Goal: Task Accomplishment & Management: Manage account settings

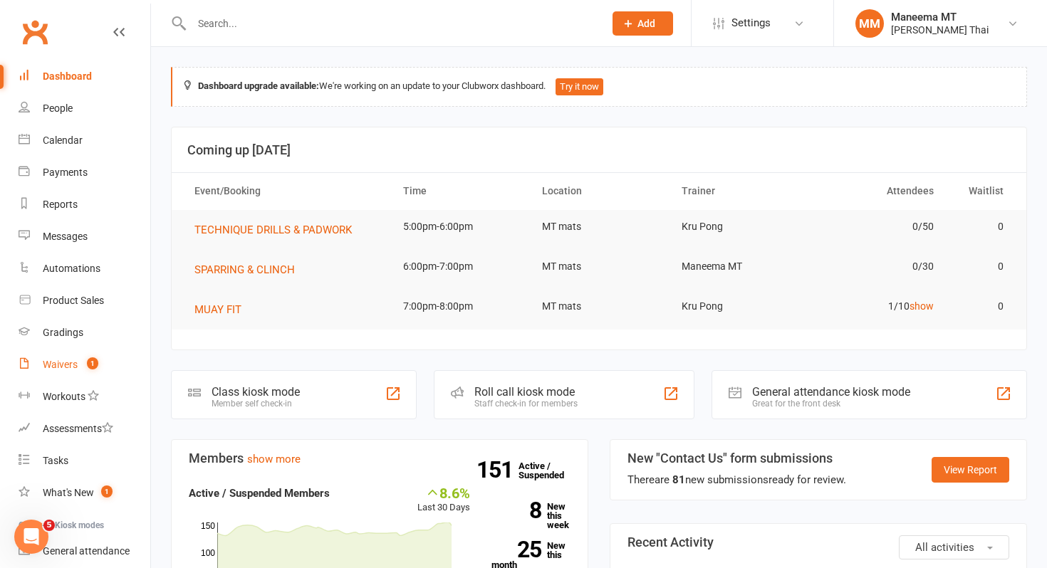
click at [81, 358] on link "Waivers 1" at bounding box center [85, 365] width 132 height 32
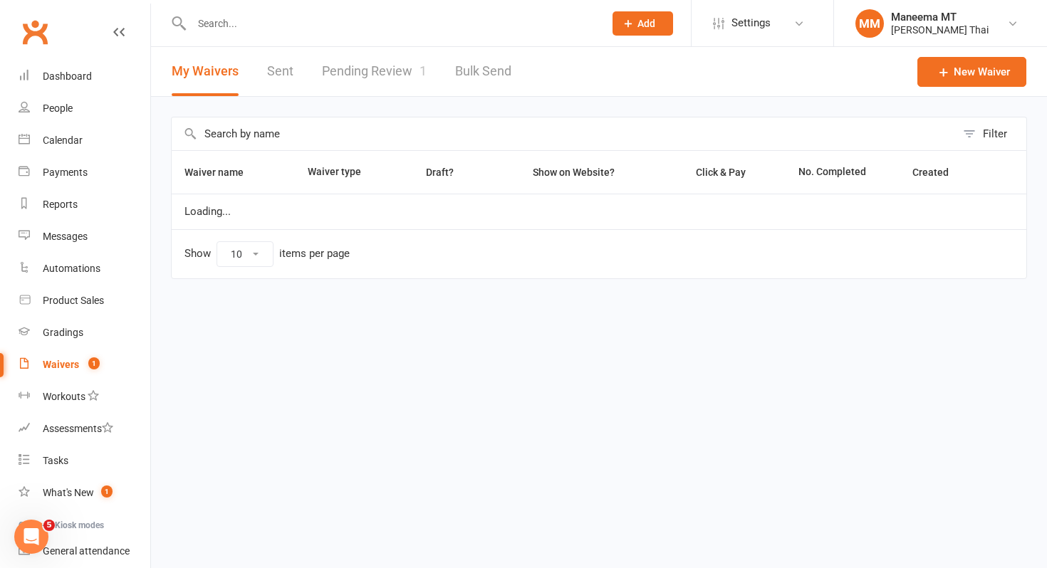
select select "25"
click at [358, 78] on link "Pending Review 1" at bounding box center [374, 71] width 105 height 49
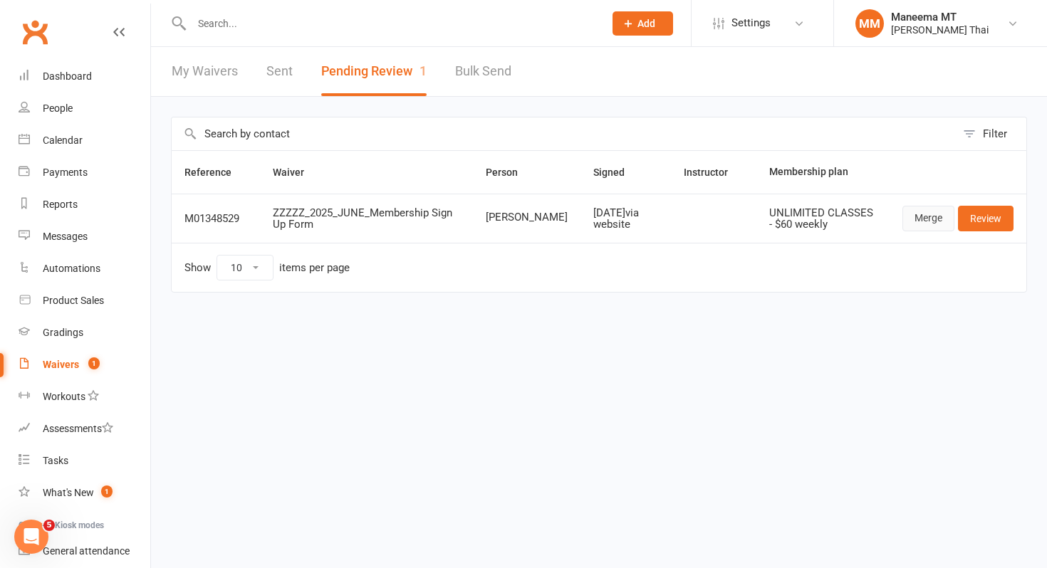
click at [924, 215] on link "Merge" at bounding box center [929, 219] width 52 height 26
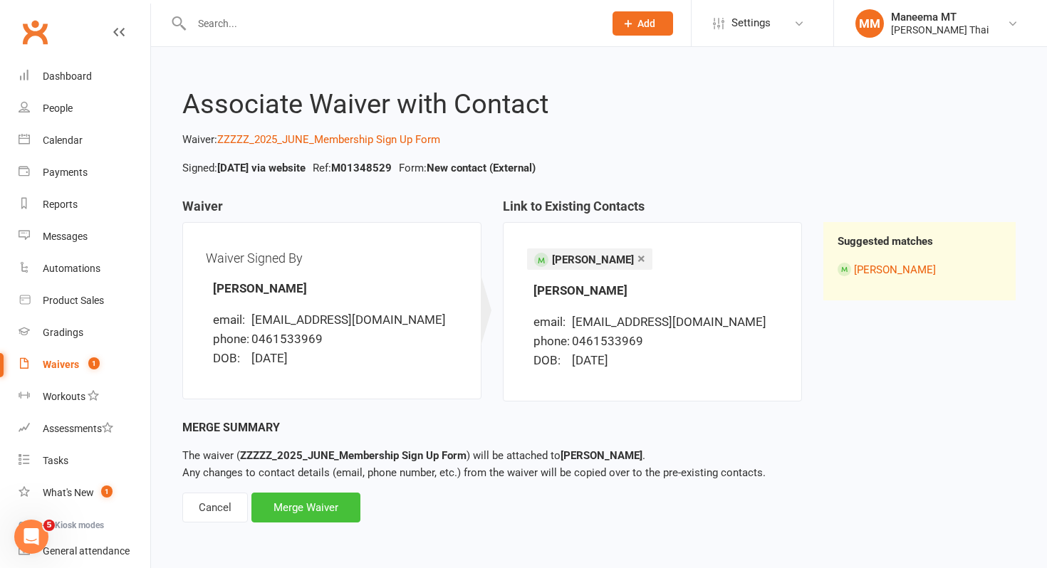
click at [331, 512] on div "Merge Waiver" at bounding box center [305, 508] width 109 height 30
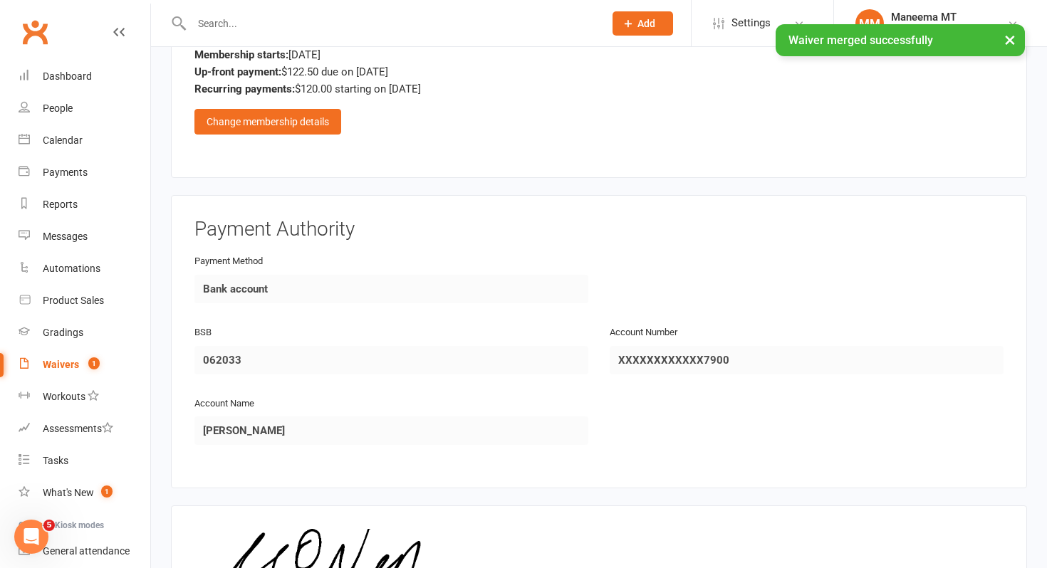
scroll to position [975, 0]
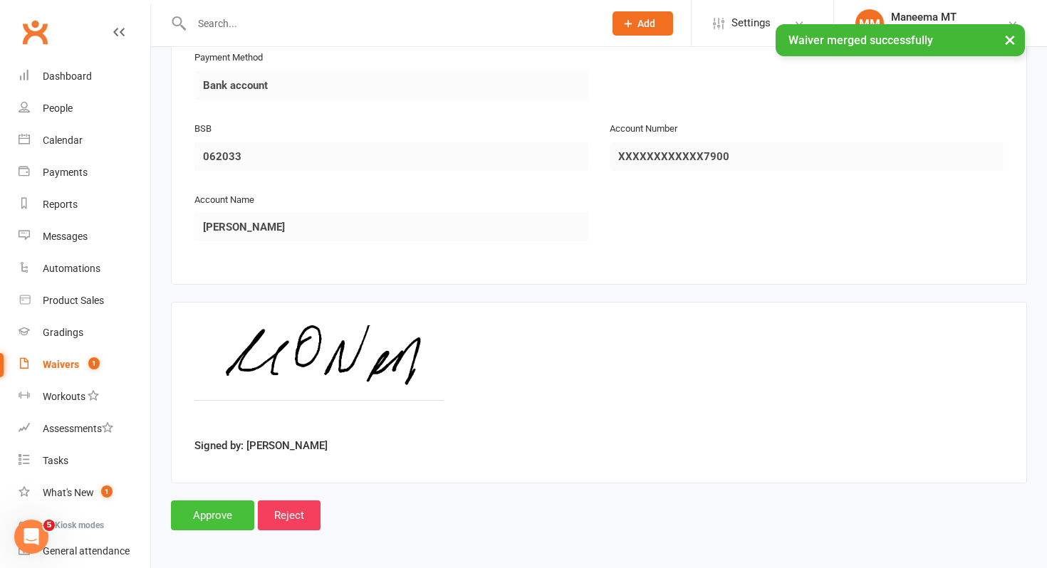
click at [212, 512] on input "Approve" at bounding box center [212, 516] width 83 height 30
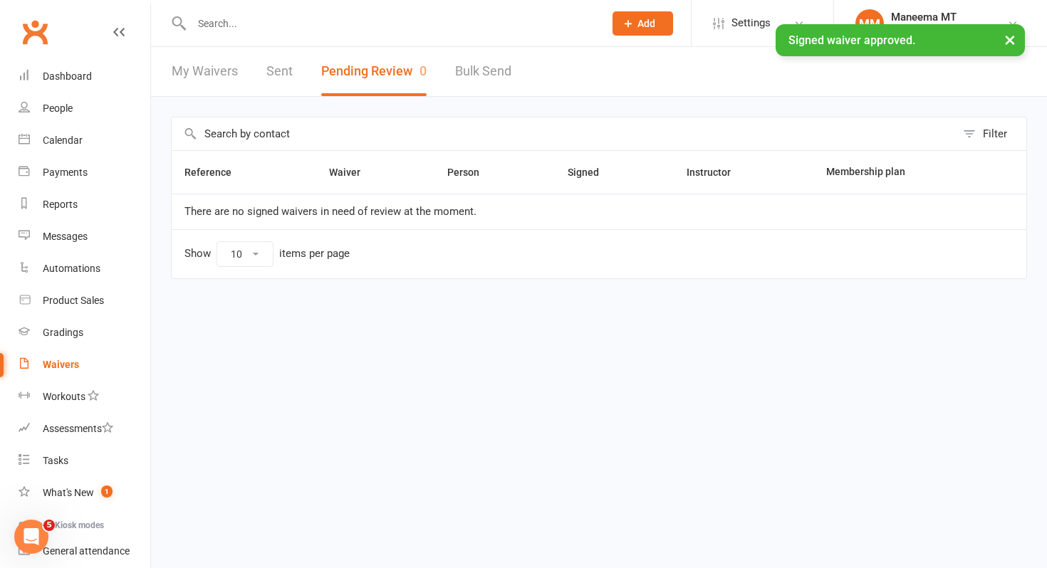
click at [223, 24] on div "× Signed waiver approved." at bounding box center [514, 24] width 1029 height 0
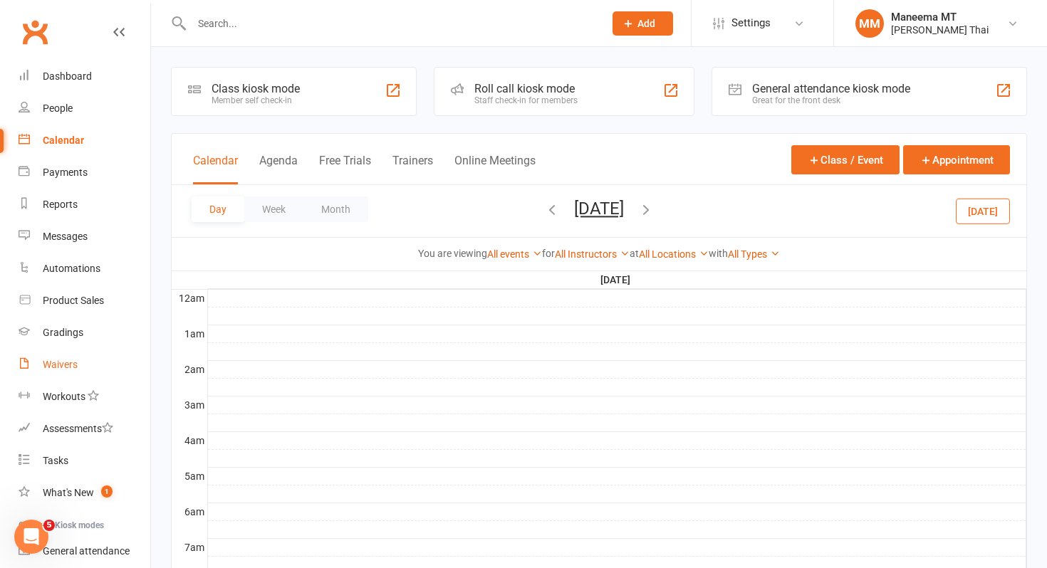
click at [74, 371] on link "Waivers" at bounding box center [85, 365] width 132 height 32
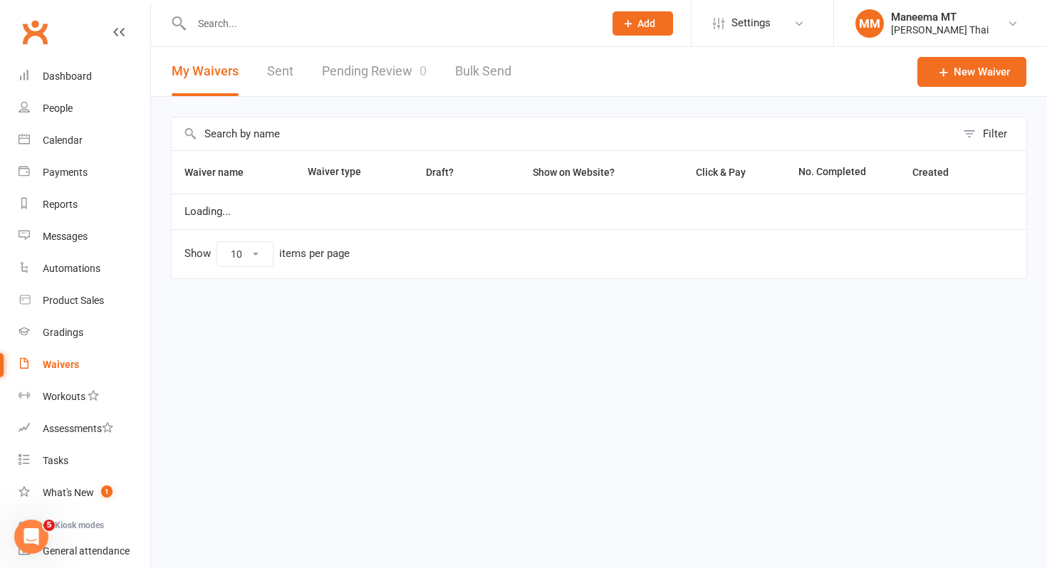
select select "25"
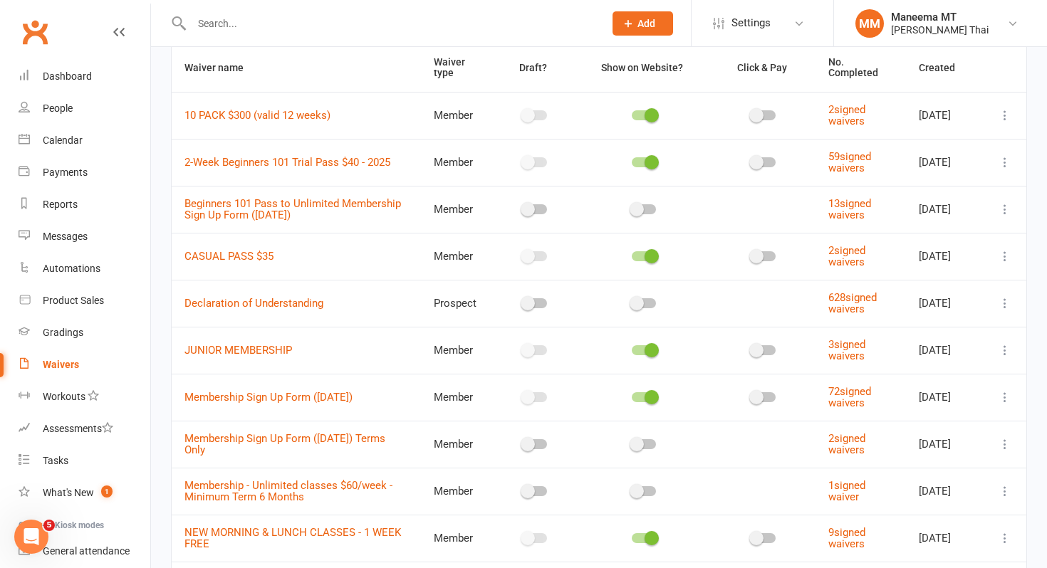
scroll to position [108, 0]
click at [290, 393] on link "Membership Sign Up Form ([DATE])" at bounding box center [269, 396] width 168 height 13
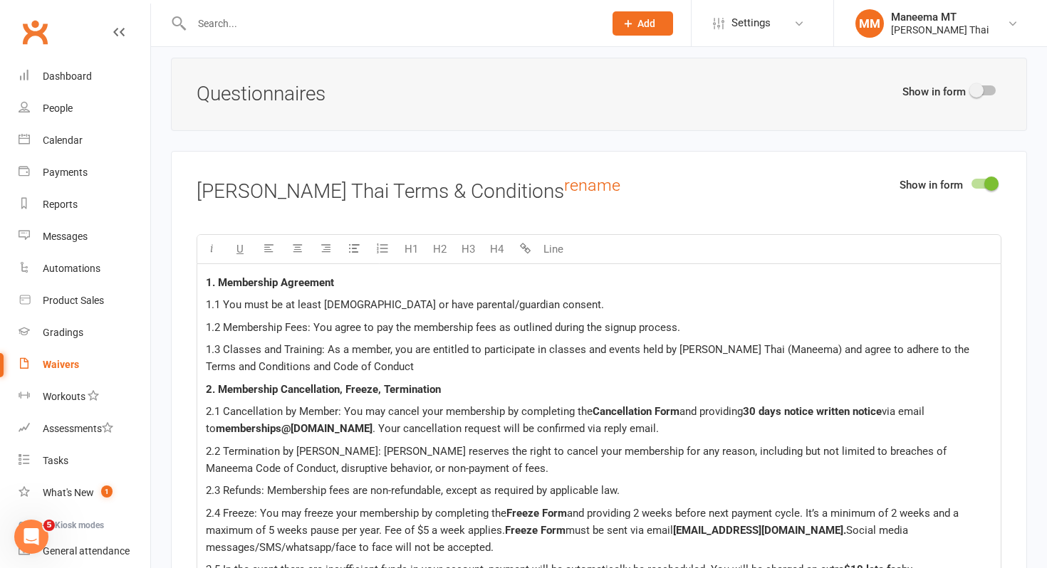
scroll to position [1730, 0]
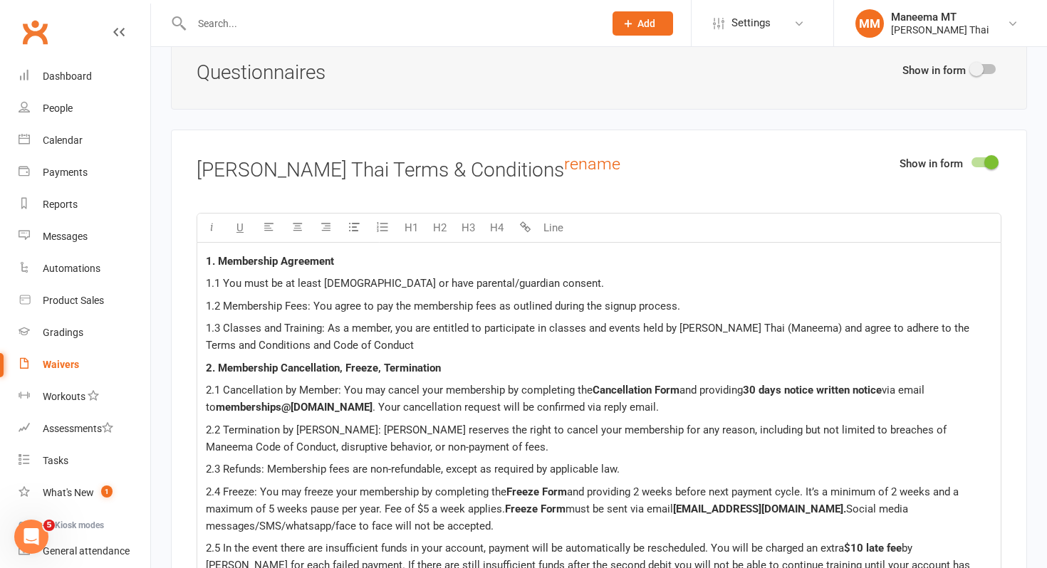
click at [575, 502] on span "and providing 2 weeks before next payment cycle. It’s a minimum of 2 weeks and …" at bounding box center [584, 501] width 756 height 30
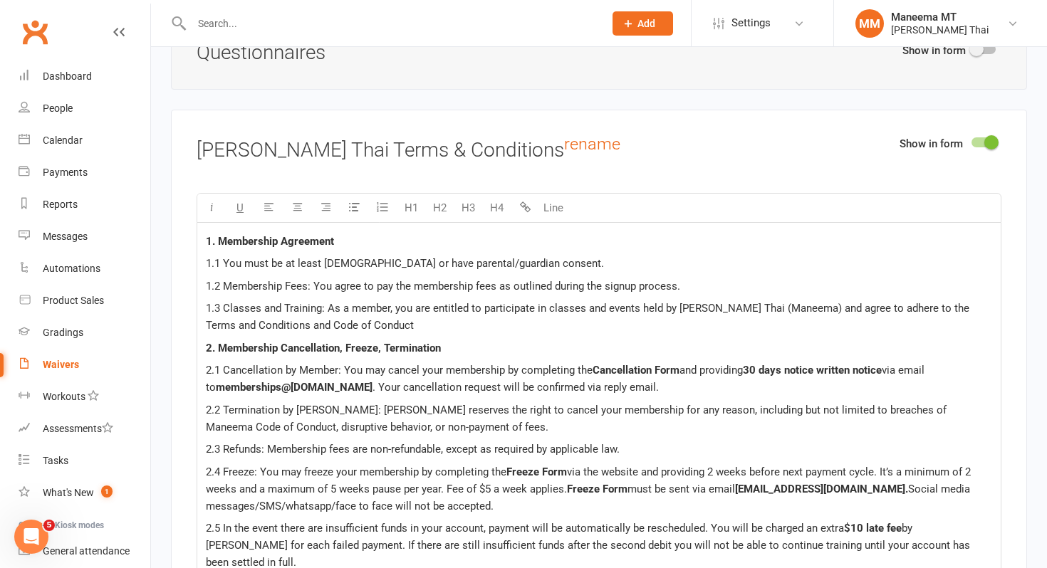
scroll to position [1753, 0]
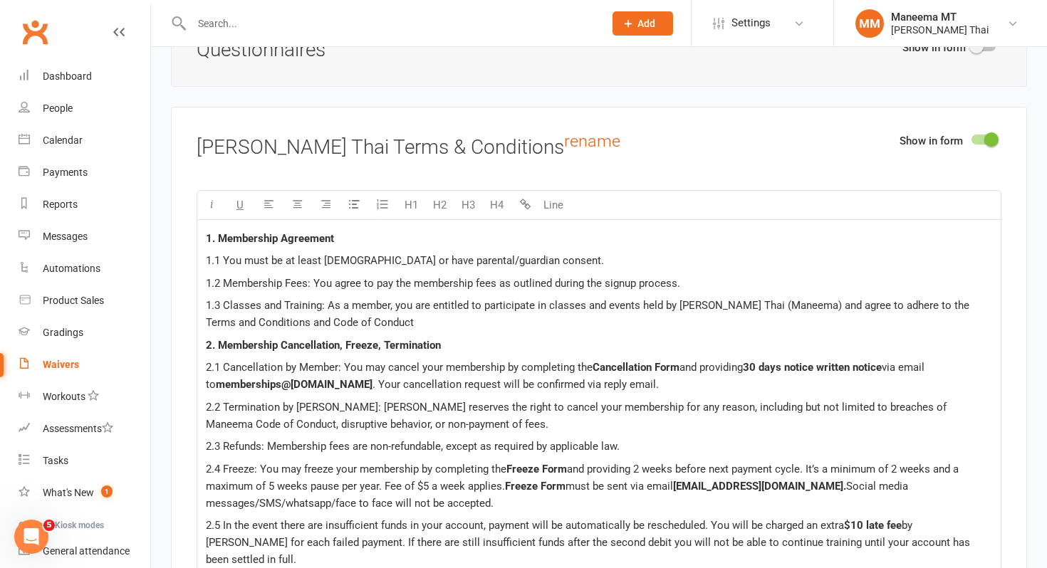
click at [572, 493] on span "must be sent via email" at bounding box center [620, 486] width 108 height 13
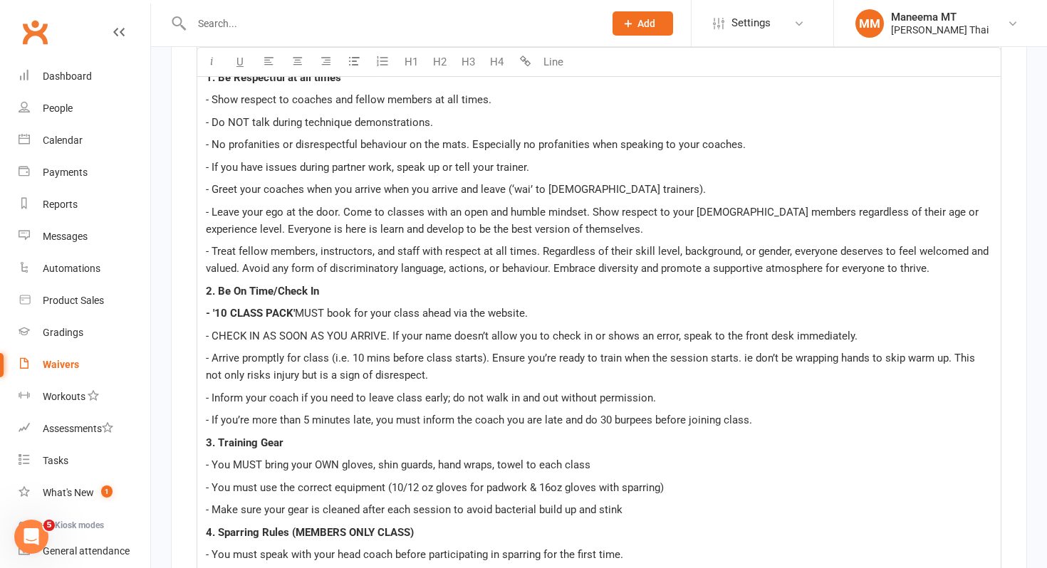
scroll to position [2881, 0]
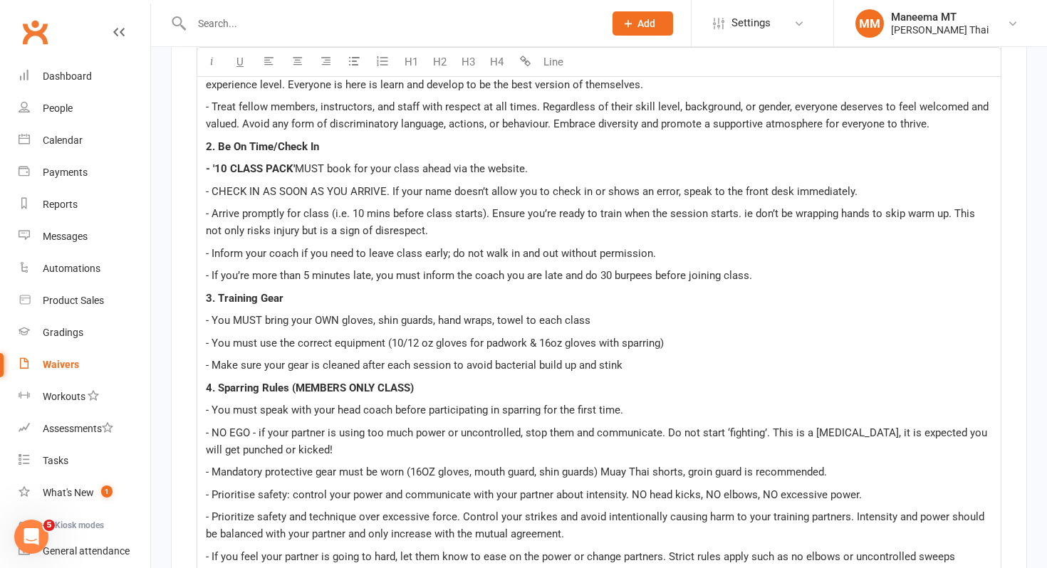
click at [276, 143] on span "2. Be On Time/Check In" at bounding box center [262, 146] width 113 height 13
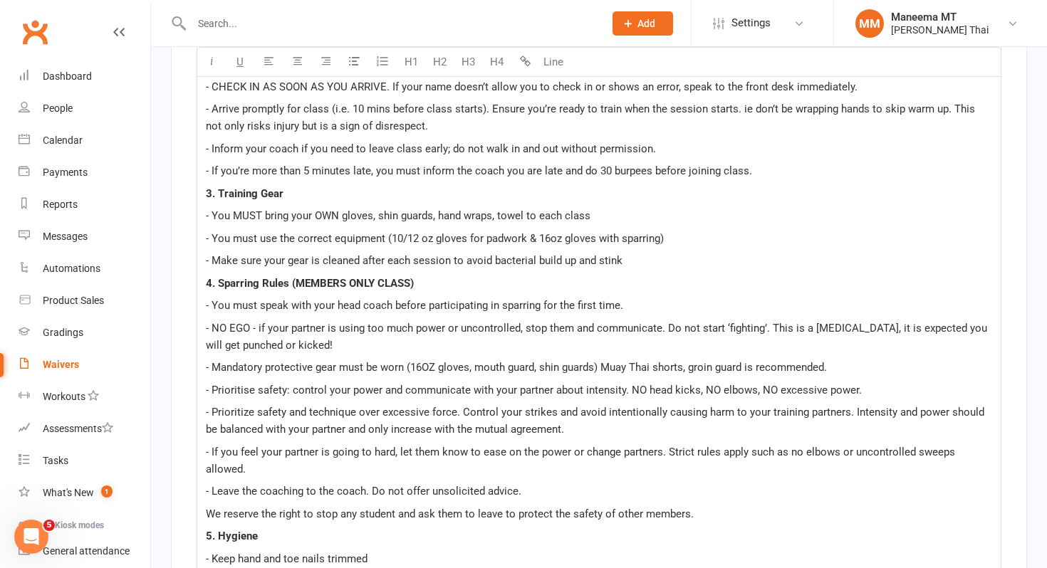
scroll to position [2987, 0]
click at [341, 208] on span "- You MUST bring your OWN gloves, shin guards, hand wraps, towel to each class" at bounding box center [398, 214] width 385 height 13
click at [363, 254] on span "- Make sure your gear is cleaned after each session to avoid bacterial build up…" at bounding box center [414, 259] width 417 height 13
click at [630, 251] on p "- Make sure your gear is cleaned after each session to avoid bacterial build up…" at bounding box center [599, 259] width 786 height 17
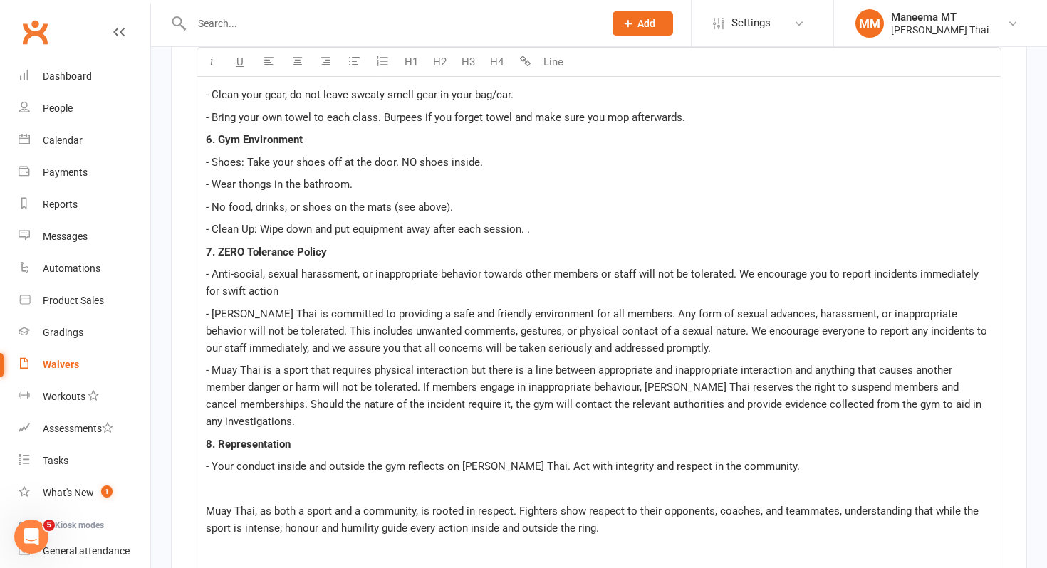
scroll to position [3640, 0]
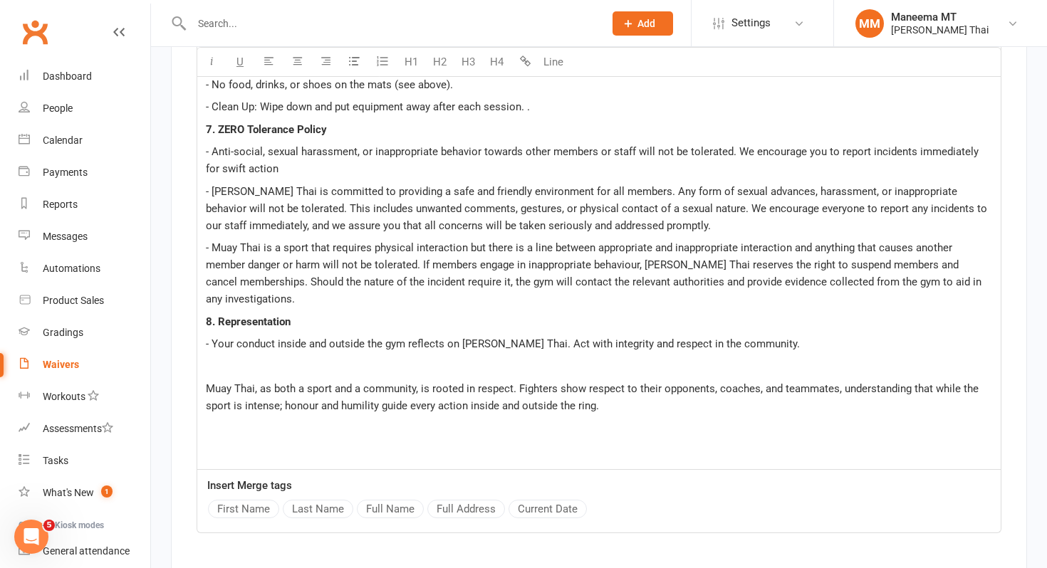
click at [250, 420] on p at bounding box center [599, 428] width 786 height 17
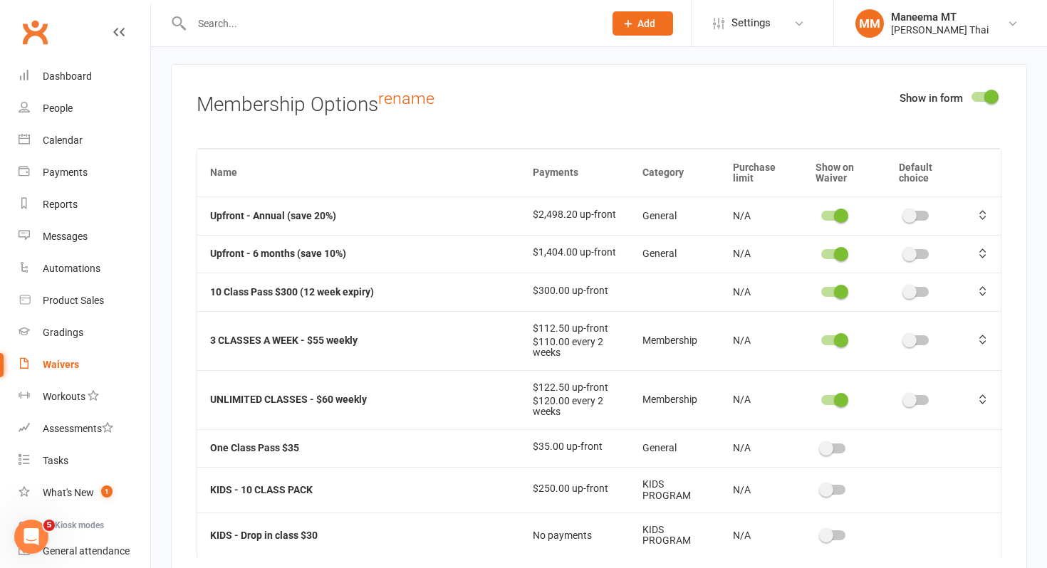
scroll to position [1, 0]
click at [914, 393] on span at bounding box center [910, 400] width 14 height 14
click at [905, 398] on input "checkbox" at bounding box center [905, 398] width 0 height 0
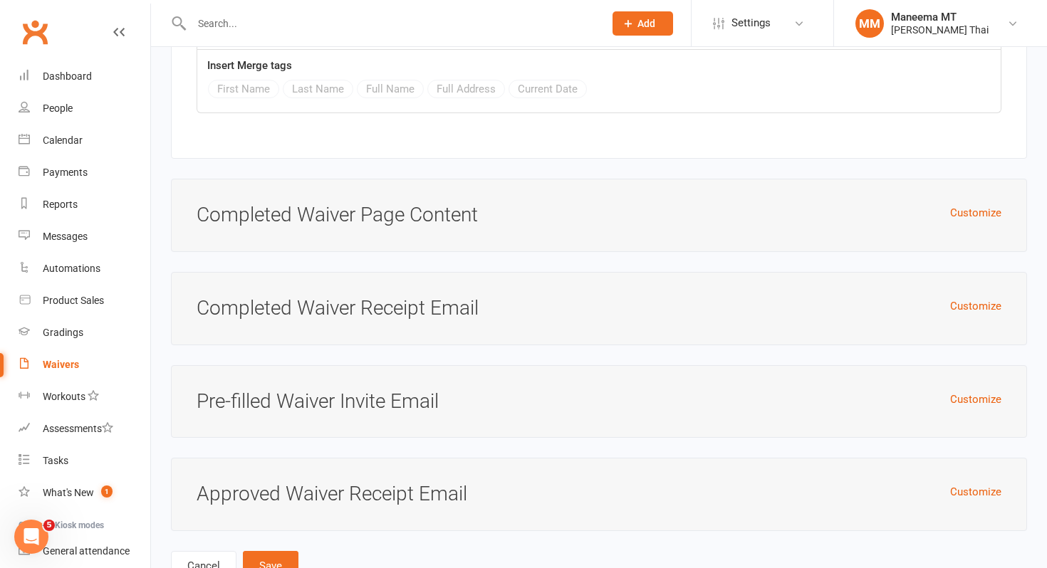
scroll to position [6688, 0]
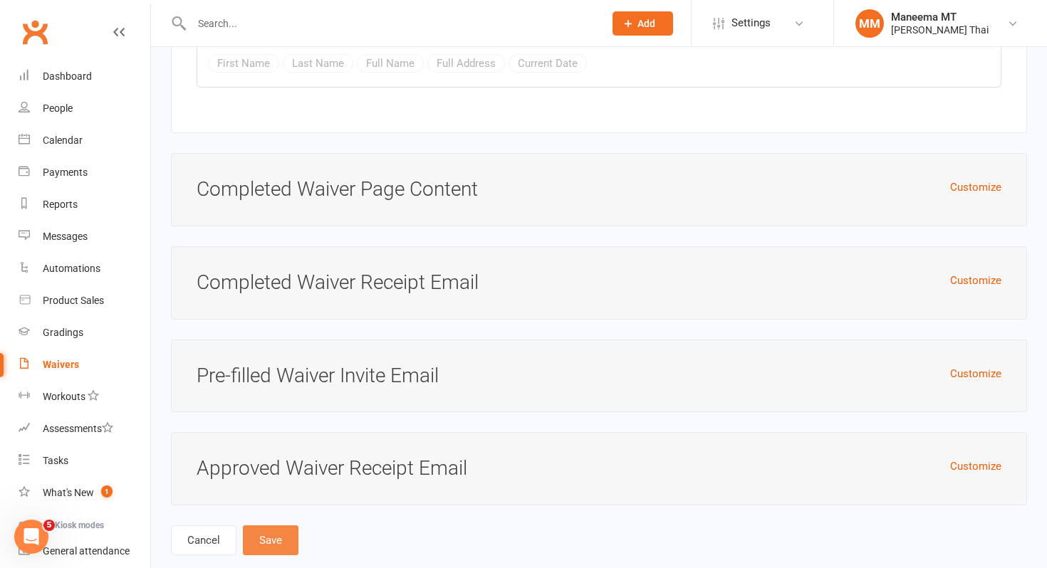
click at [270, 526] on button "Save" at bounding box center [271, 541] width 56 height 30
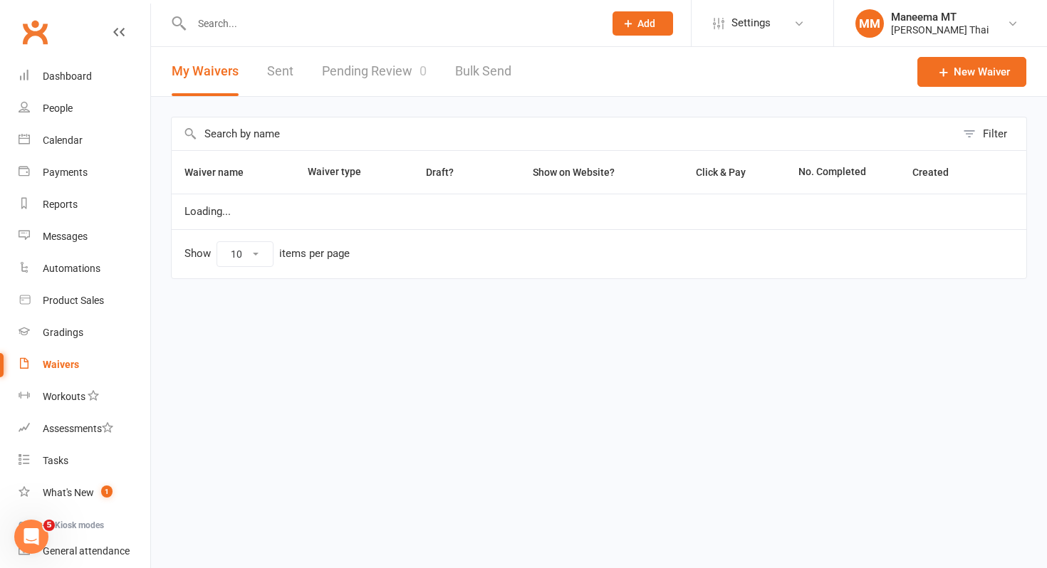
select select "25"
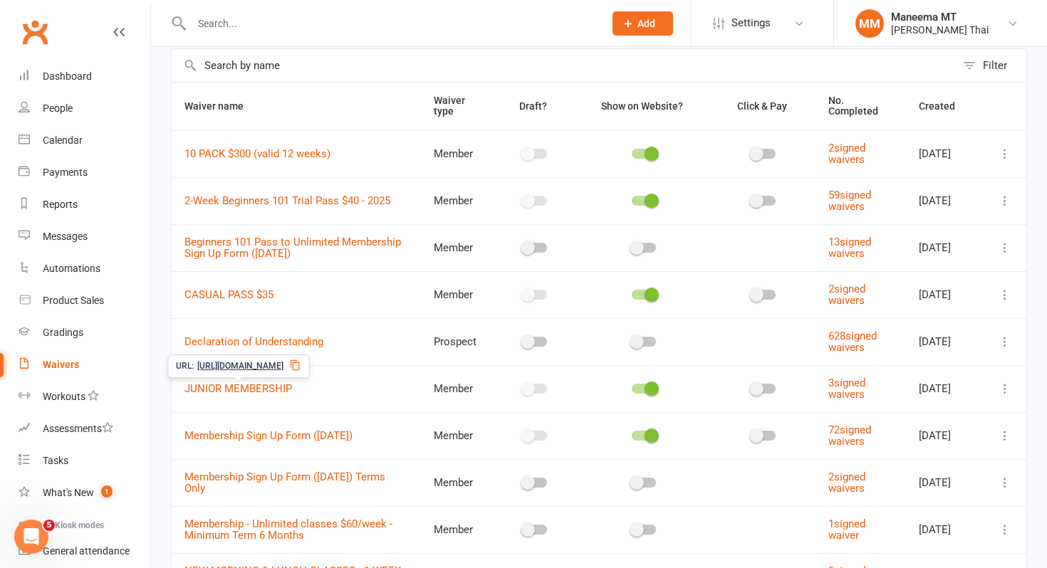
scroll to position [86, 0]
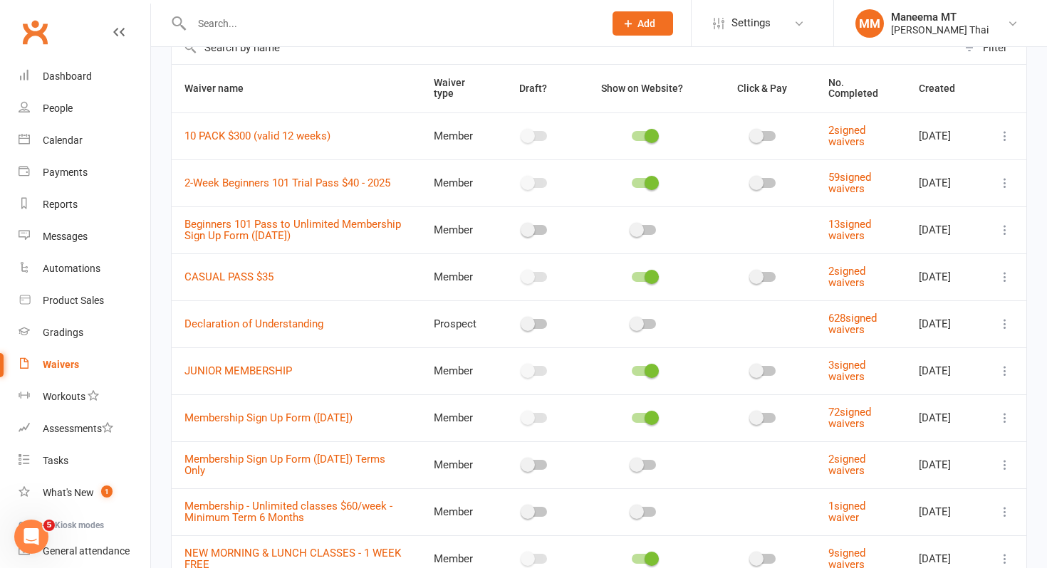
click at [1000, 421] on icon at bounding box center [1005, 418] width 14 height 14
click at [937, 496] on link "Copy external link to clipboard" at bounding box center [929, 503] width 167 height 28
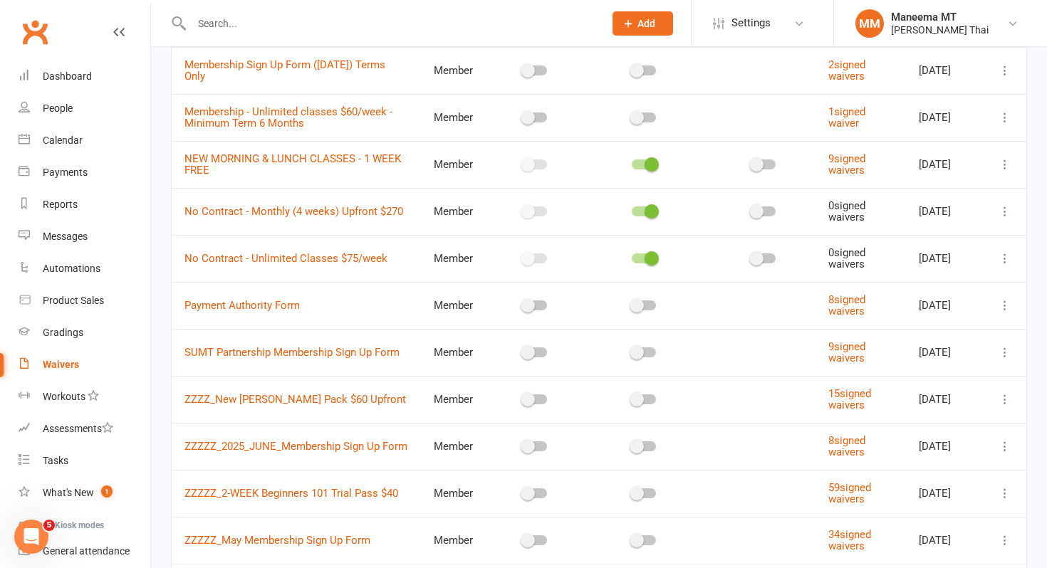
scroll to position [484, 0]
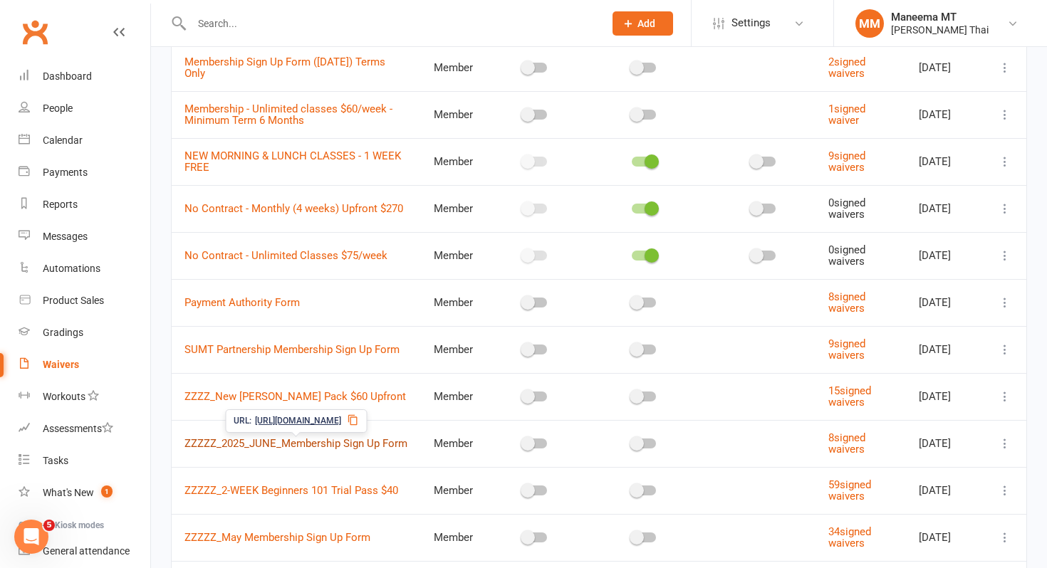
click at [357, 448] on link "ZZZZZ_2025_JUNE_Membership Sign Up Form" at bounding box center [296, 443] width 223 height 13
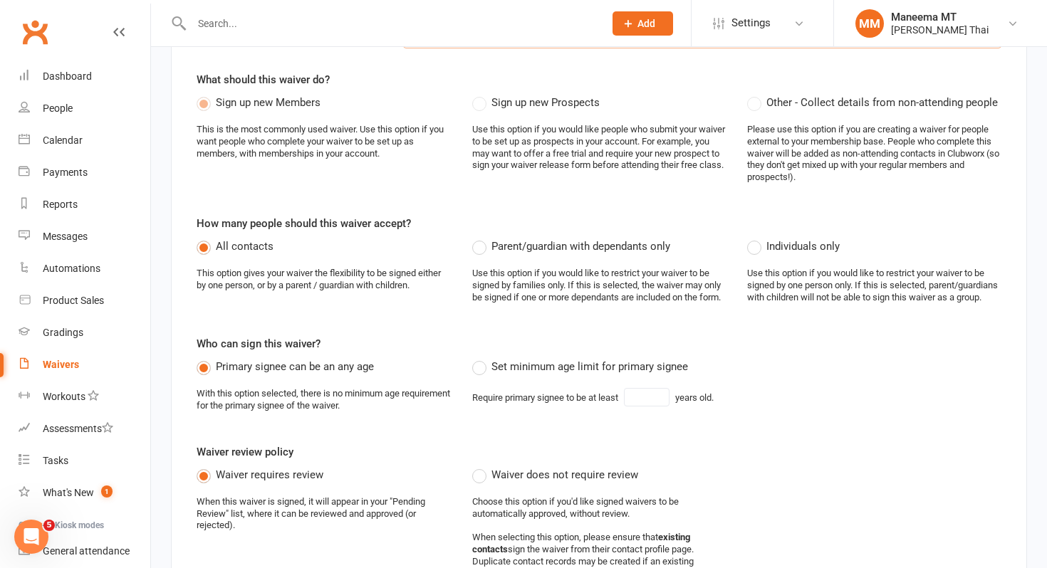
scroll to position [150, 0]
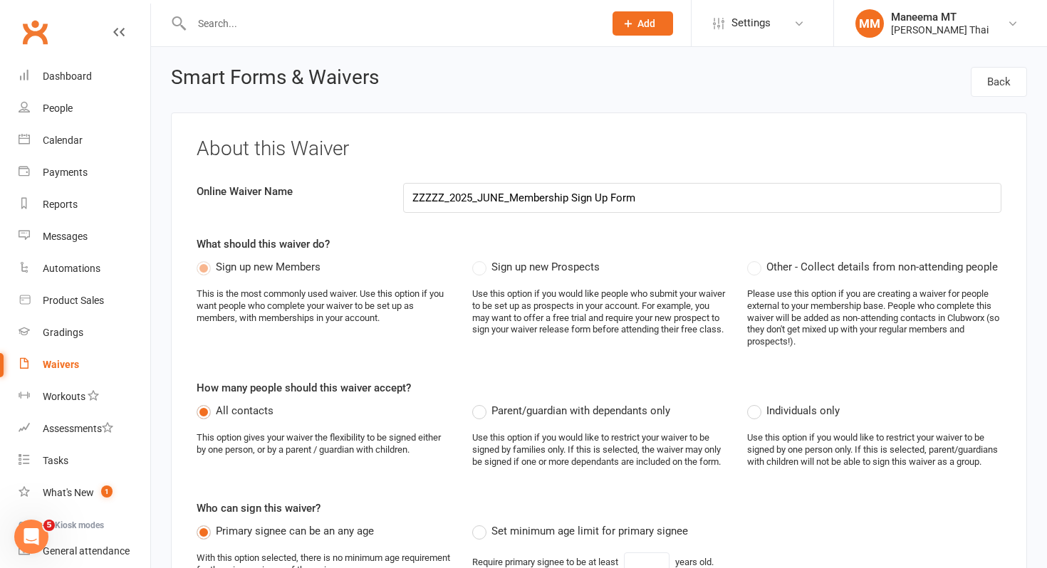
select select "25"
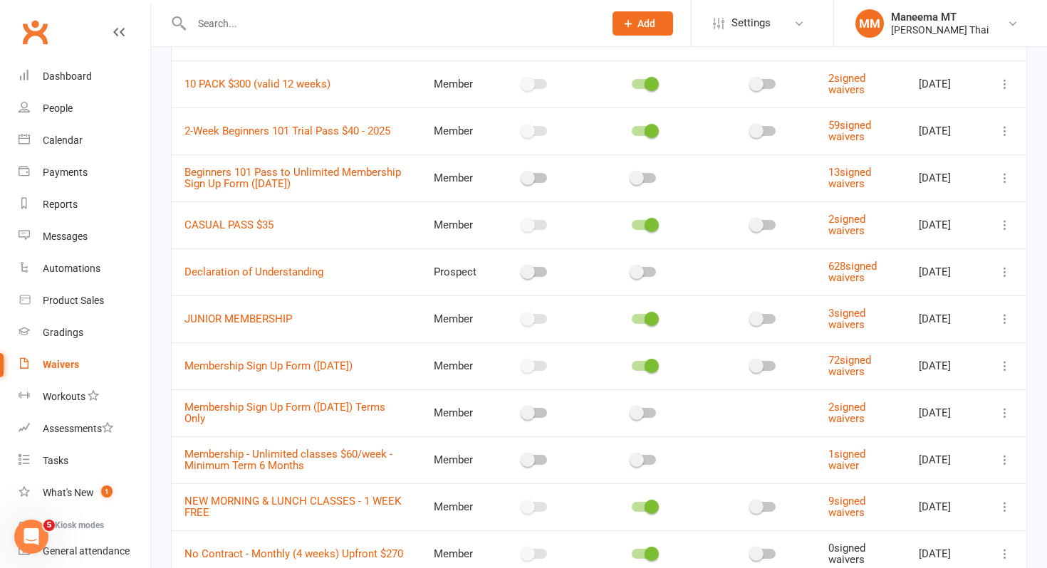
scroll to position [140, 0]
click at [645, 366] on span at bounding box center [652, 365] width 14 height 14
click at [632, 363] on input "checkbox" at bounding box center [632, 363] width 0 height 0
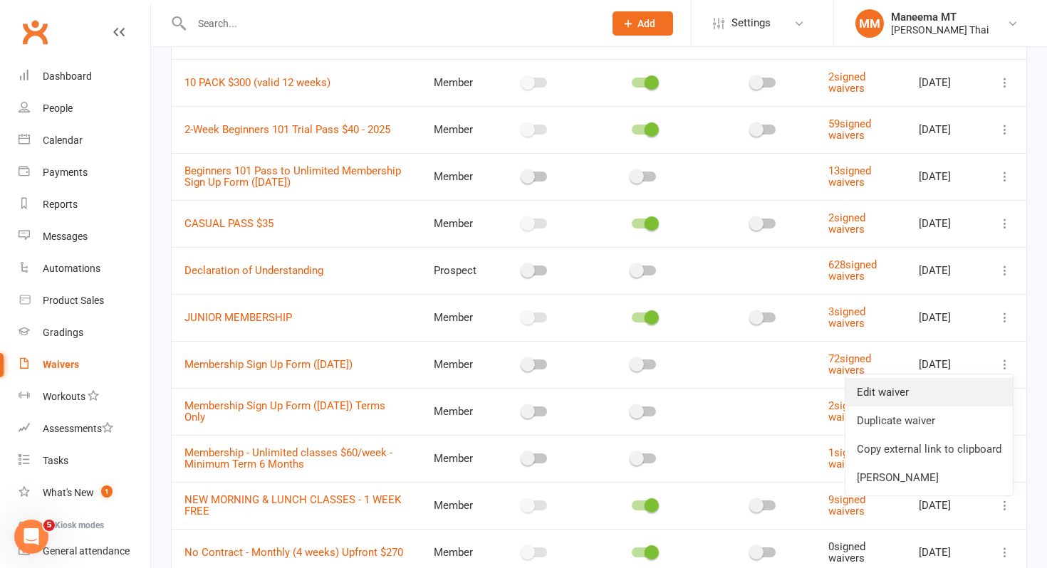
click at [970, 390] on link "Edit waiver" at bounding box center [929, 392] width 167 height 28
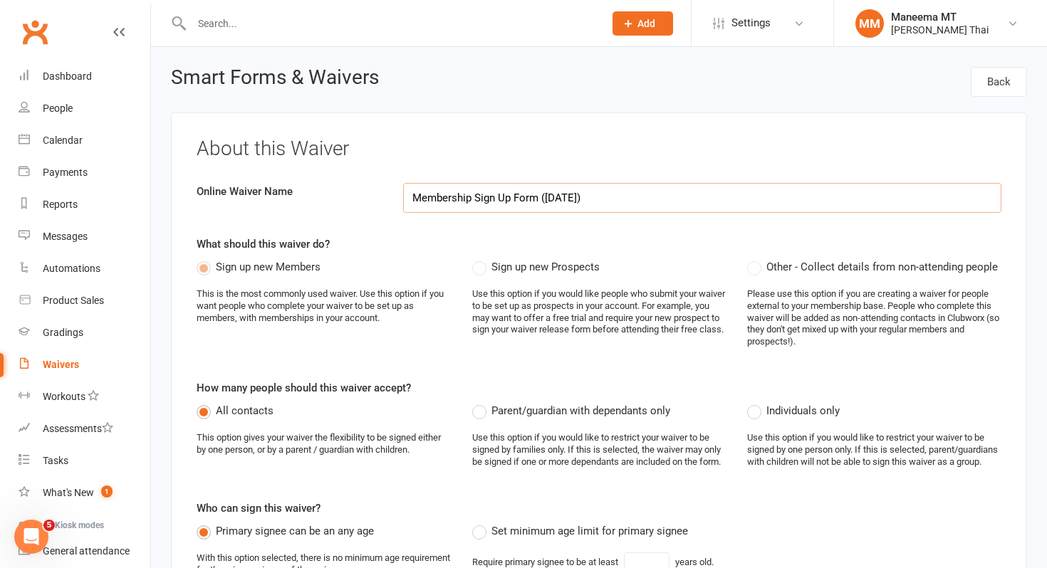
click at [416, 201] on input "Membership Sign Up Form ([DATE])" at bounding box center [702, 198] width 598 height 30
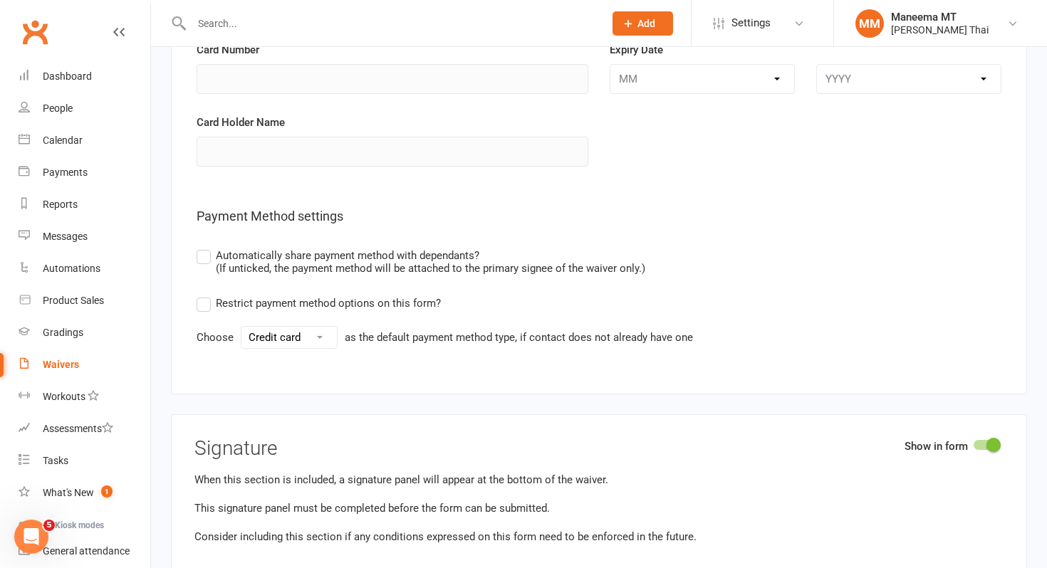
scroll to position [6688, 0]
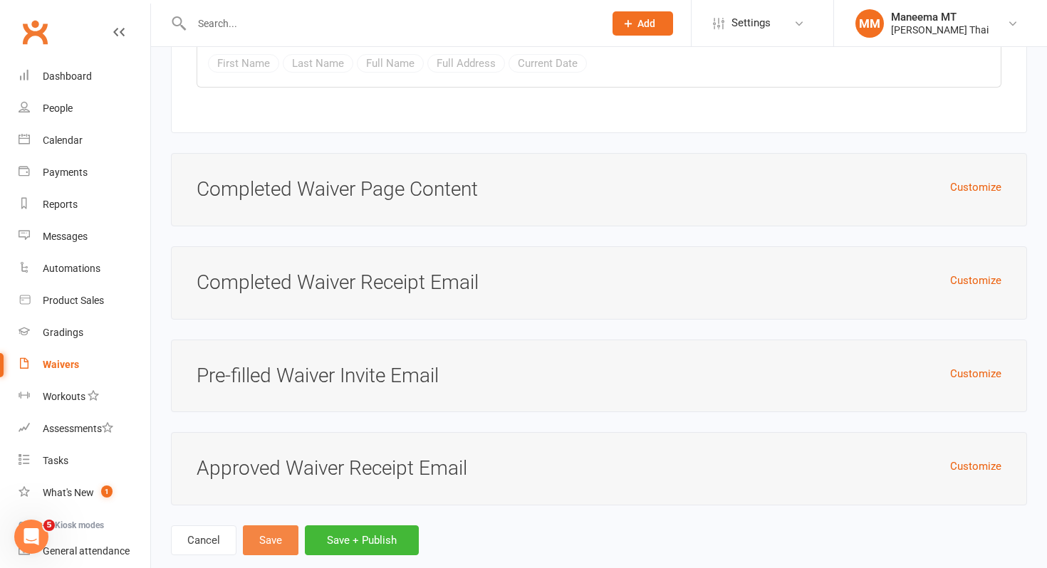
type input "ZZZZZ_Membership Sign Up Form ([DATE])"
click at [270, 526] on button "Save" at bounding box center [271, 541] width 56 height 30
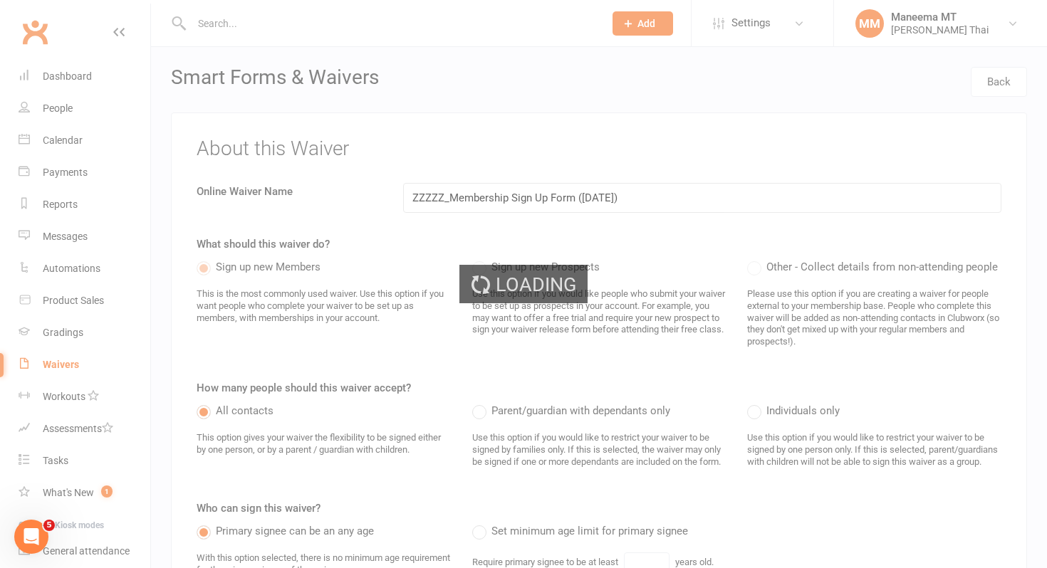
select select "25"
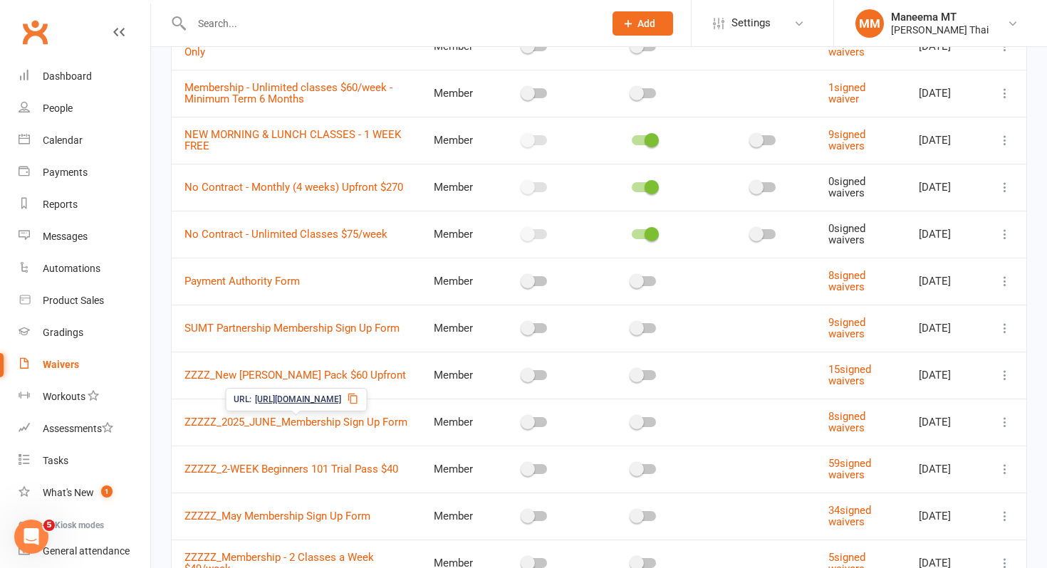
scroll to position [512, 0]
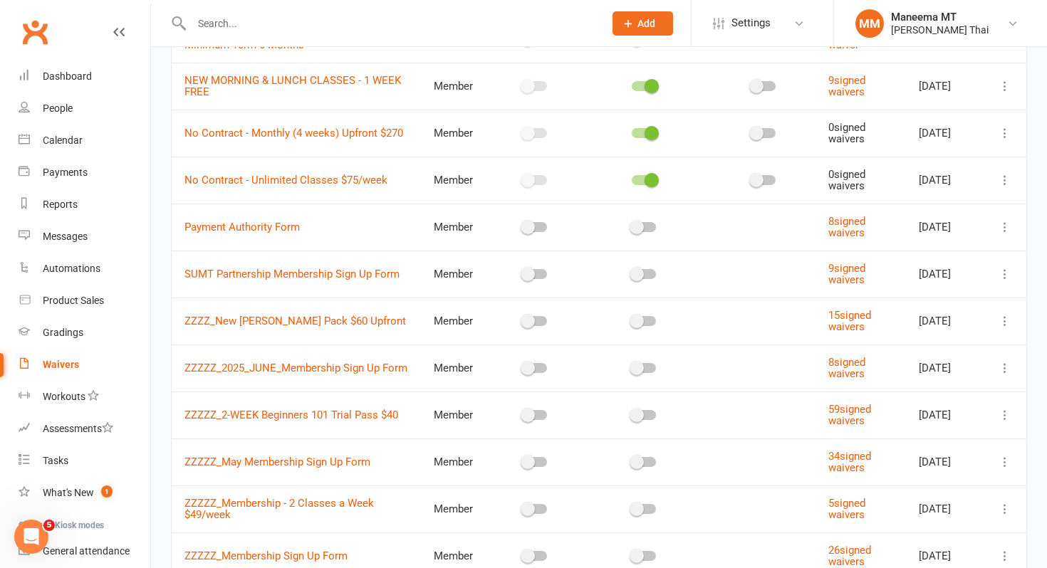
click at [999, 370] on icon at bounding box center [1005, 368] width 14 height 14
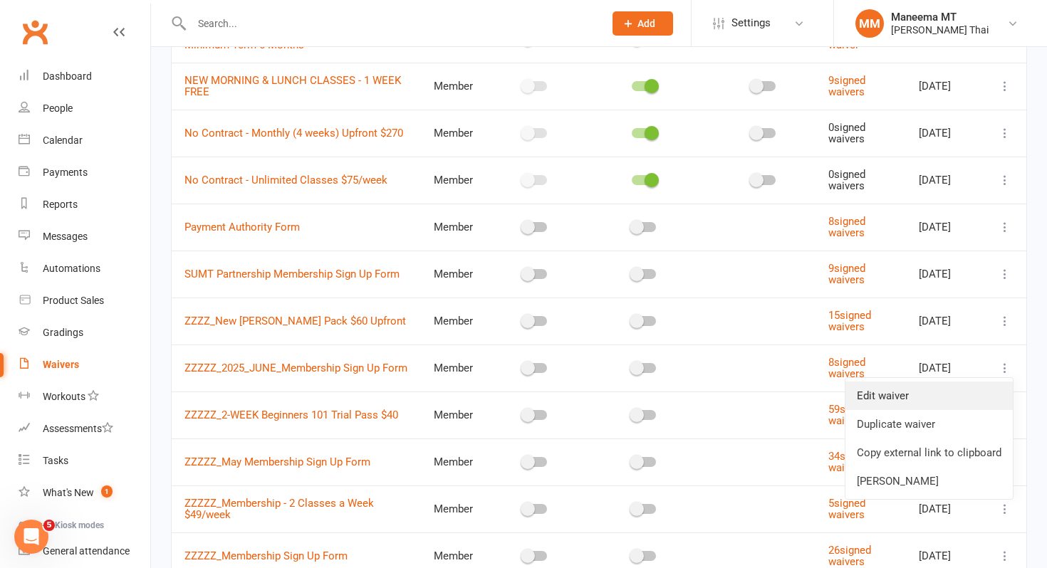
click at [969, 390] on link "Edit waiver" at bounding box center [929, 396] width 167 height 28
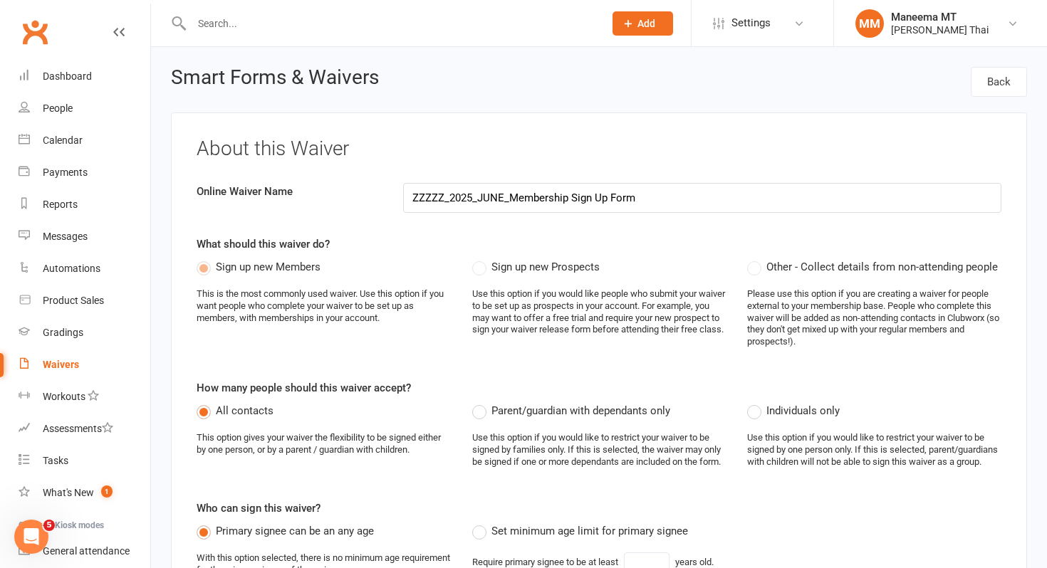
drag, startPoint x: 507, startPoint y: 201, endPoint x: 359, endPoint y: 191, distance: 147.8
click at [359, 191] on div "Online Waiver Name ZZZZZ_2025_JUNE_Membership Sign Up Form" at bounding box center [599, 198] width 826 height 30
click at [581, 204] on input "Membership Sign Up Form" at bounding box center [702, 198] width 598 height 30
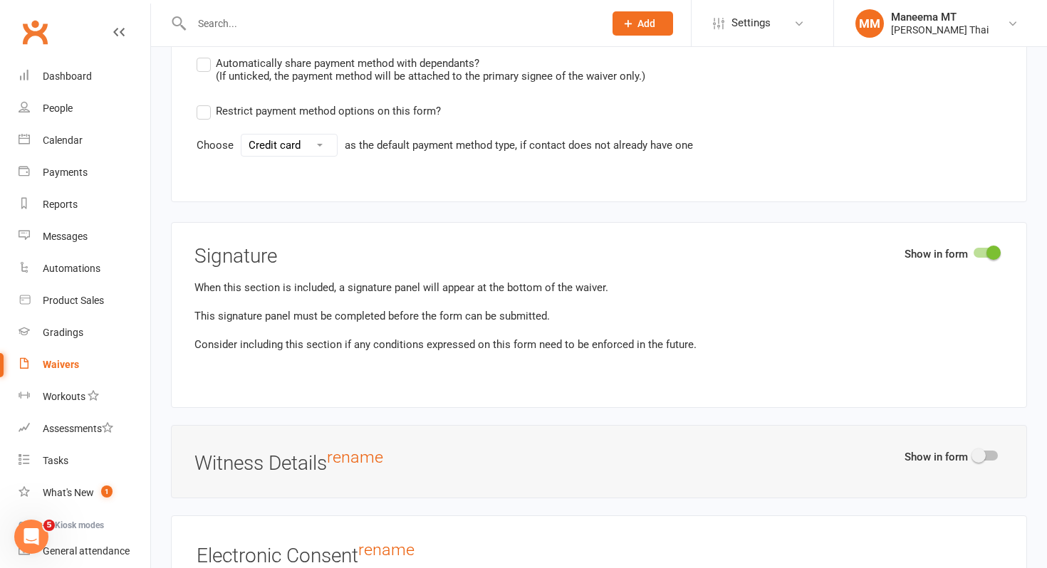
scroll to position [7075, 0]
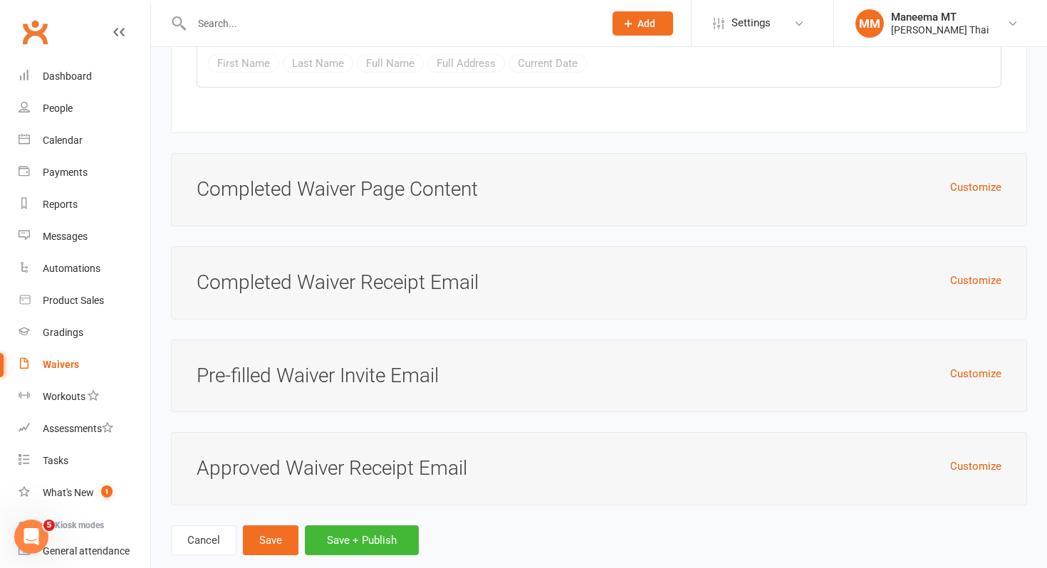
type input "Membership Sign Up Form_JUNE 2025"
click at [275, 526] on button "Save" at bounding box center [271, 541] width 56 height 30
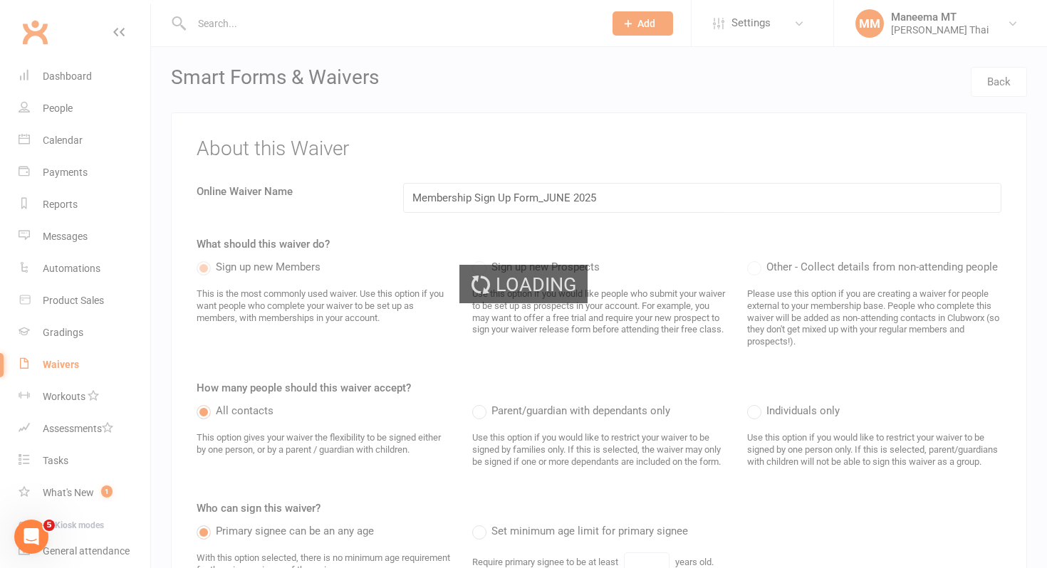
select select "25"
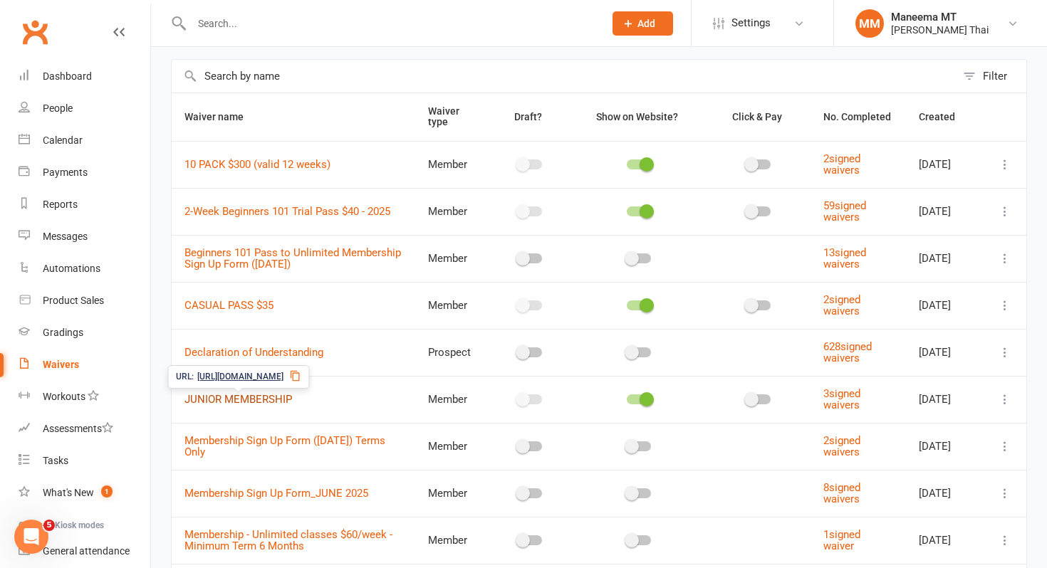
scroll to position [62, 0]
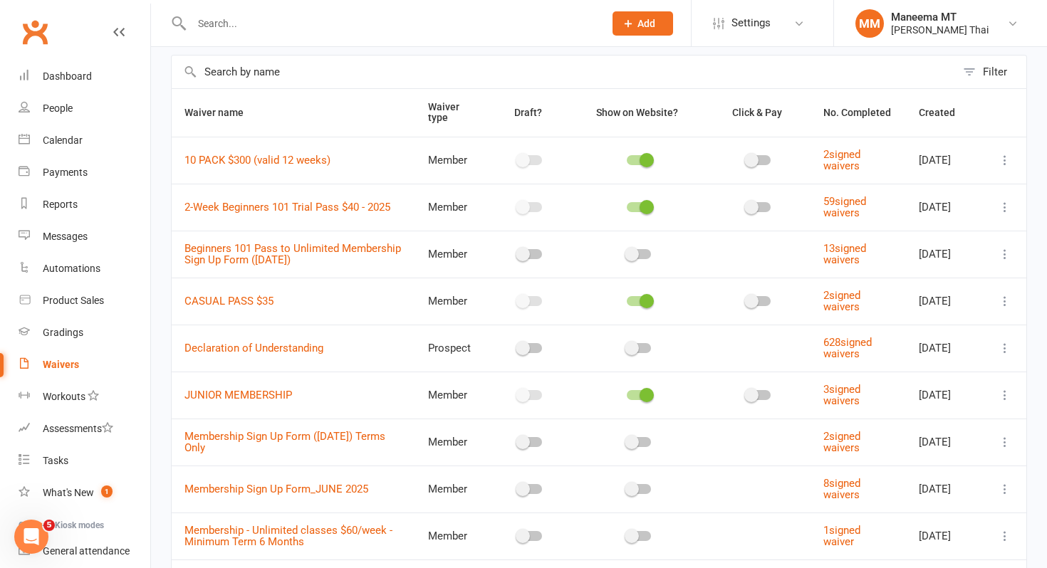
click at [1002, 448] on icon at bounding box center [1005, 442] width 14 height 14
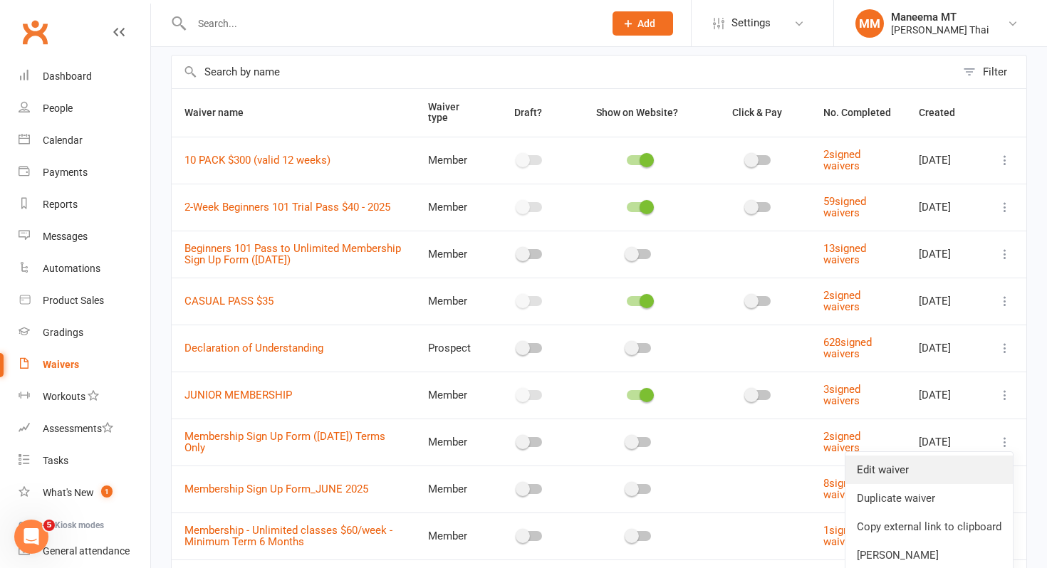
click at [967, 462] on link "Edit waiver" at bounding box center [929, 470] width 167 height 28
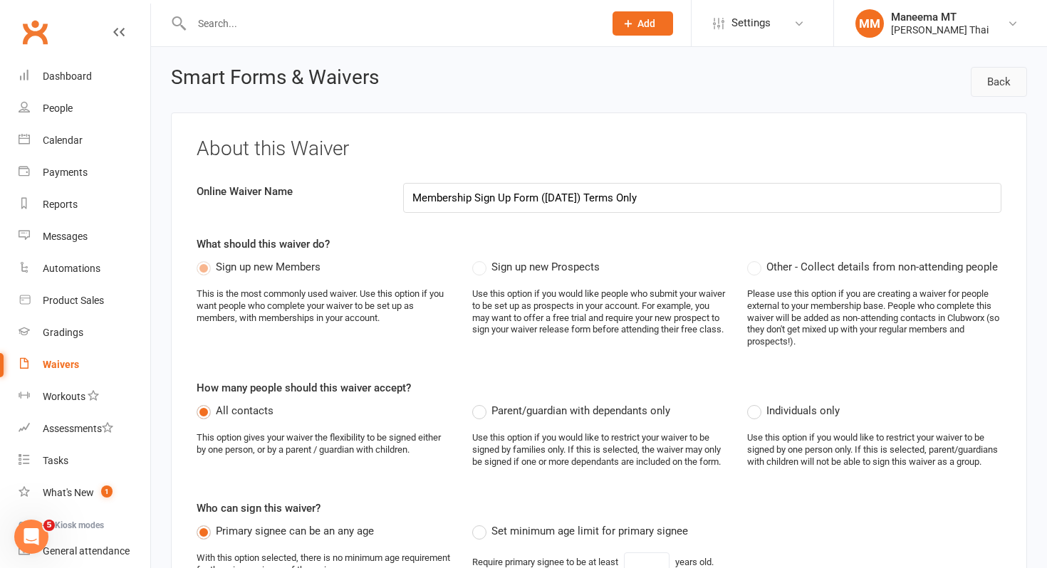
click at [988, 89] on link "Back" at bounding box center [999, 82] width 56 height 30
select select "25"
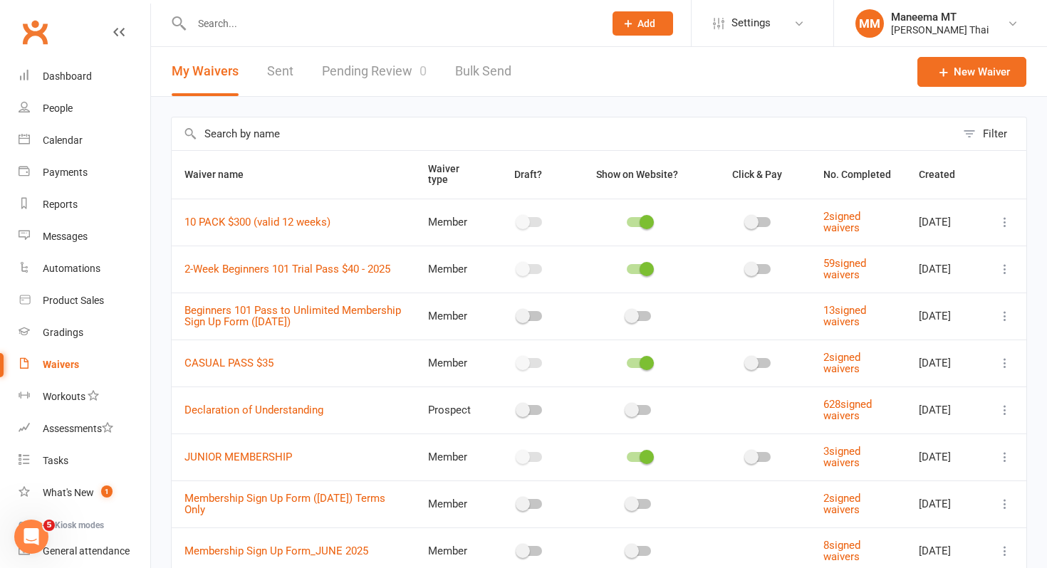
scroll to position [254, 0]
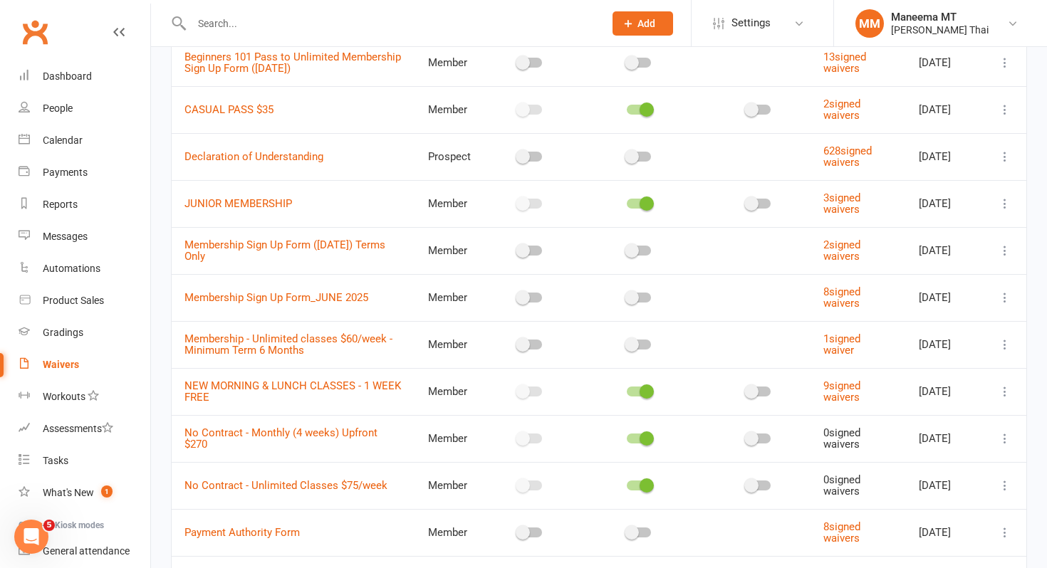
click at [1008, 347] on icon at bounding box center [1005, 345] width 14 height 14
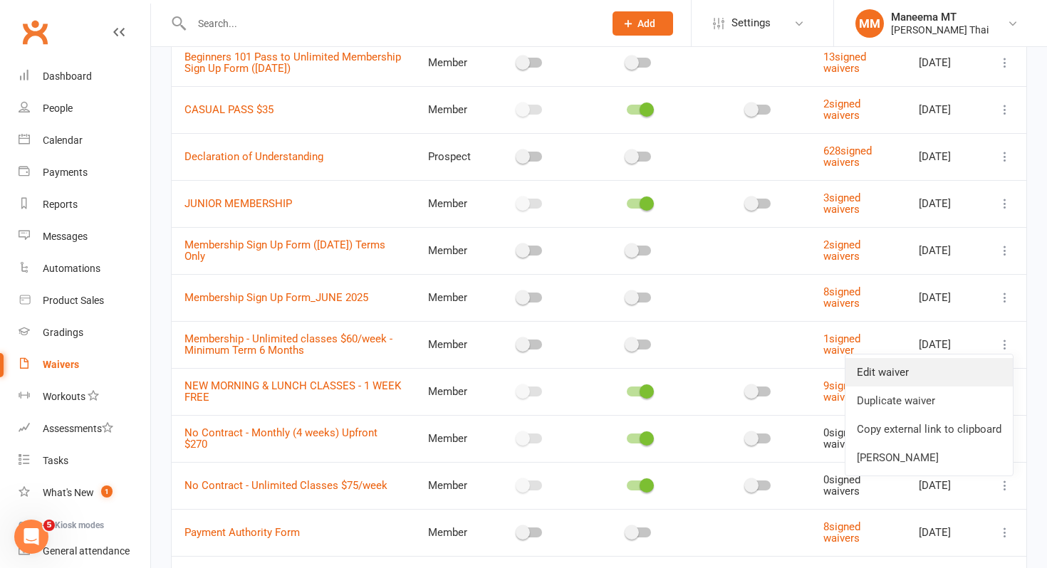
click at [960, 373] on link "Edit waiver" at bounding box center [929, 372] width 167 height 28
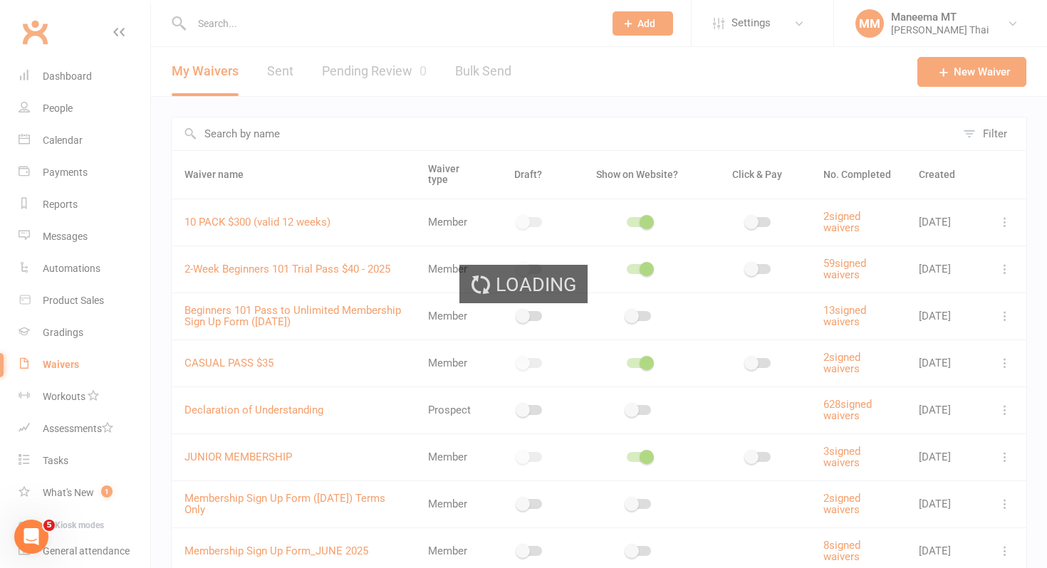
select select "bank_account"
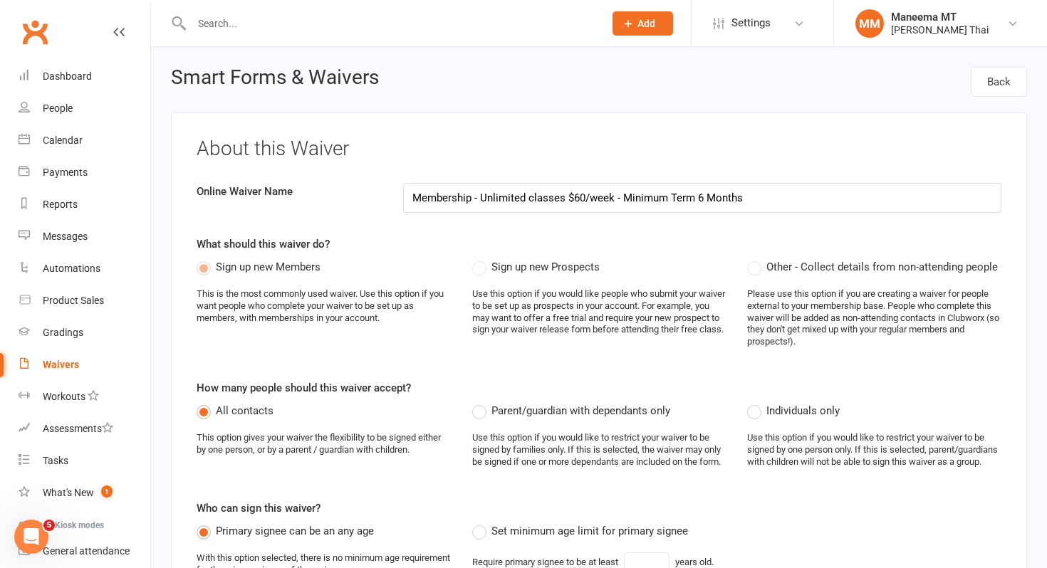
click at [414, 199] on input "Membership - Unlimited classes $60/week - Minimum Term 6 Months" at bounding box center [702, 198] width 598 height 30
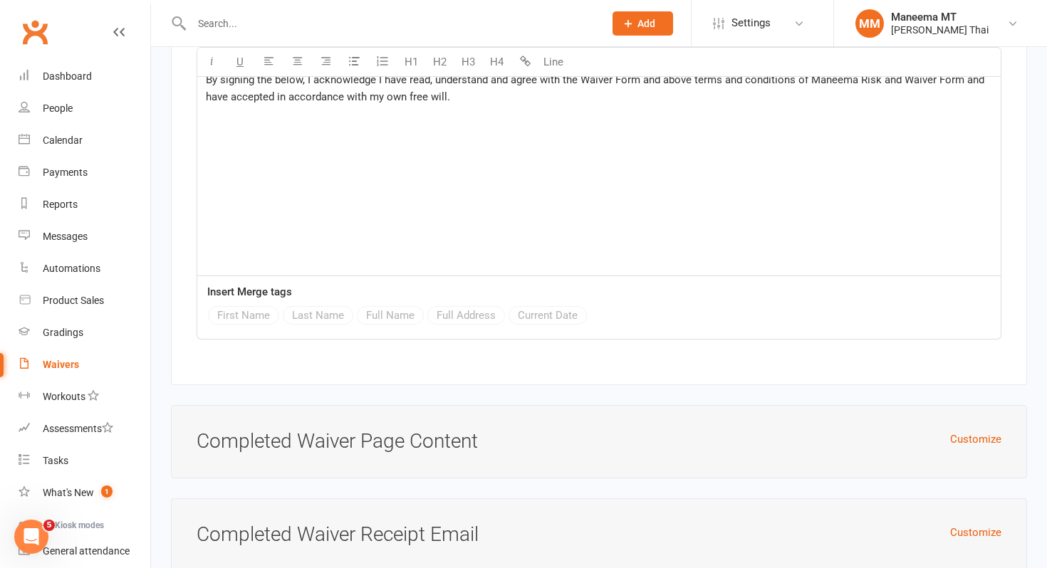
scroll to position [5816, 0]
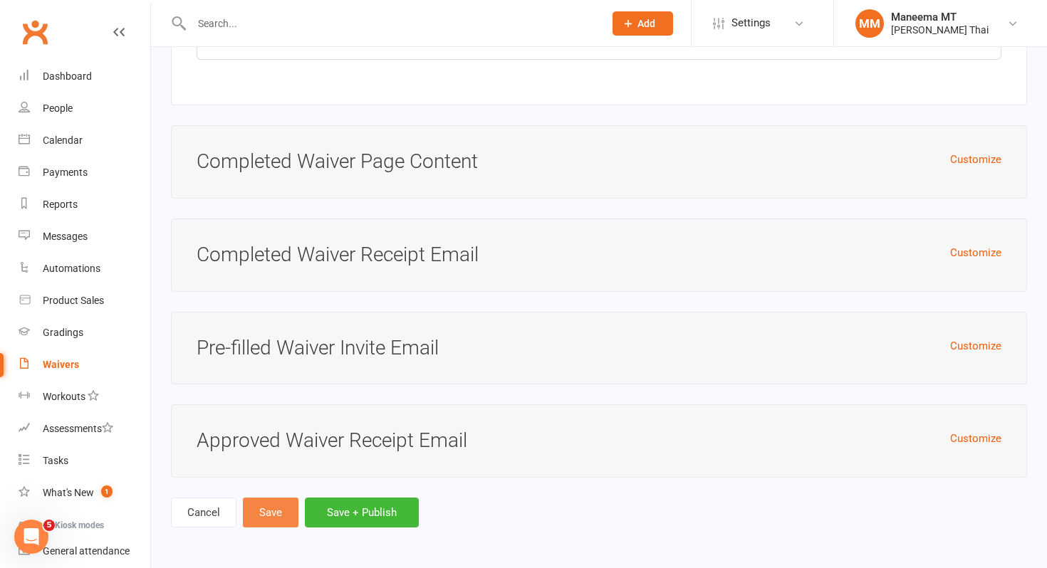
type input "ZZZZZZ_Membership - Unlimited classes $60/week - Minimum Term 6 Months"
click at [269, 510] on button "Save" at bounding box center [271, 513] width 56 height 30
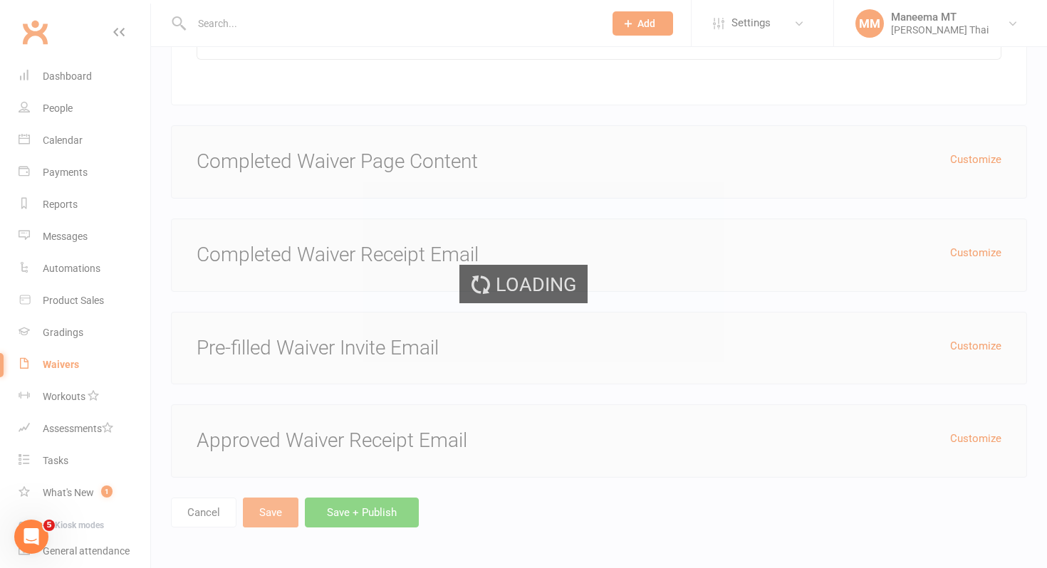
select select "25"
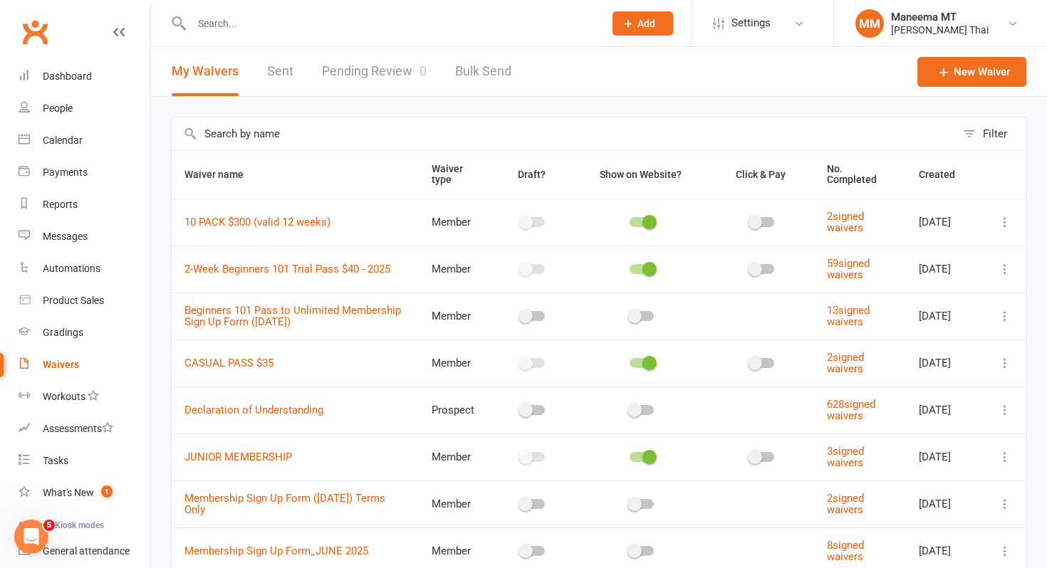
click at [1003, 145] on button "Filter" at bounding box center [991, 134] width 71 height 33
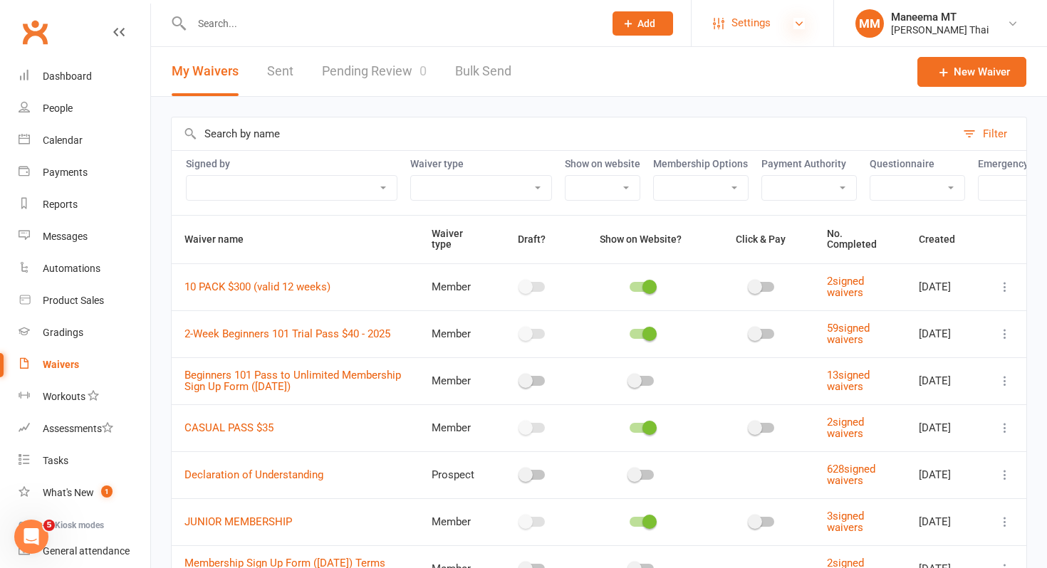
click at [799, 27] on icon at bounding box center [799, 23] width 11 height 11
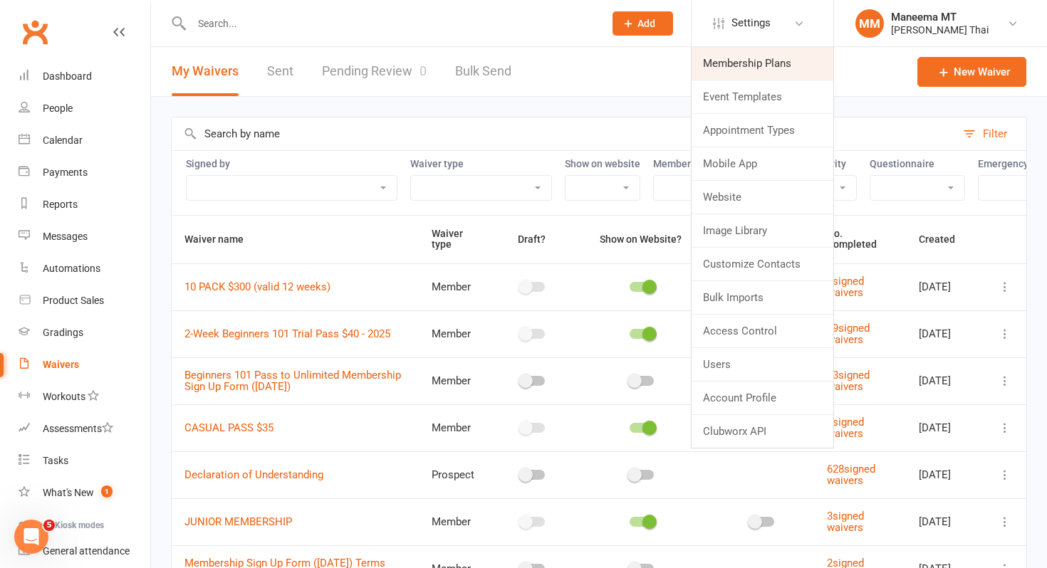
click at [779, 47] on link "Membership Plans" at bounding box center [763, 63] width 142 height 33
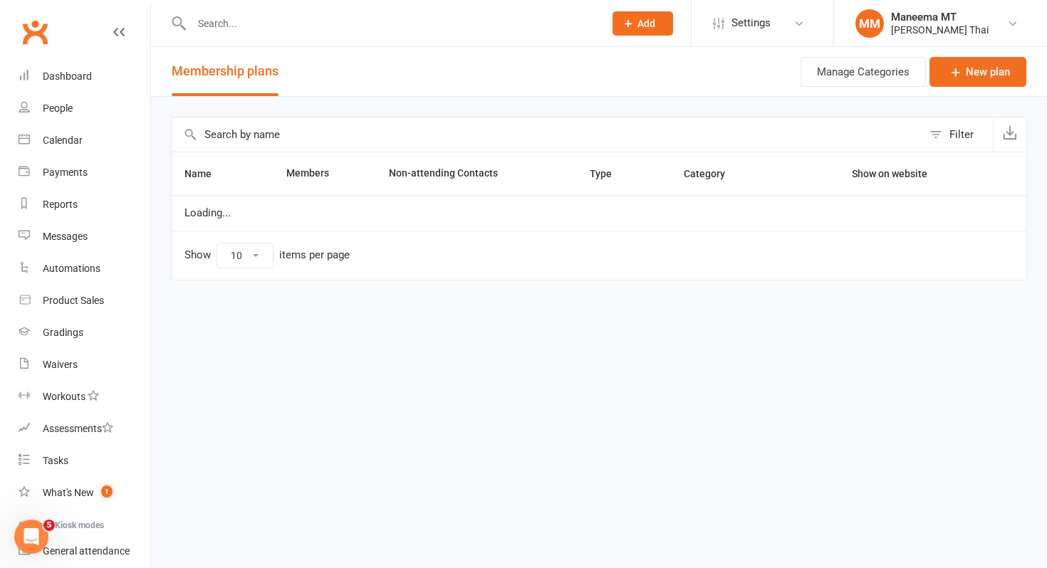
select select "100"
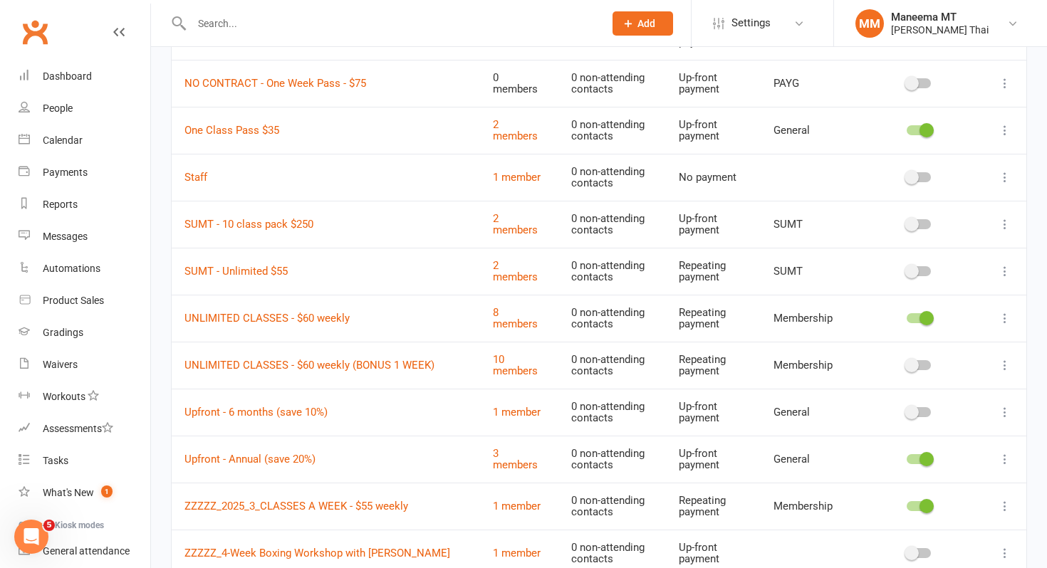
scroll to position [577, 0]
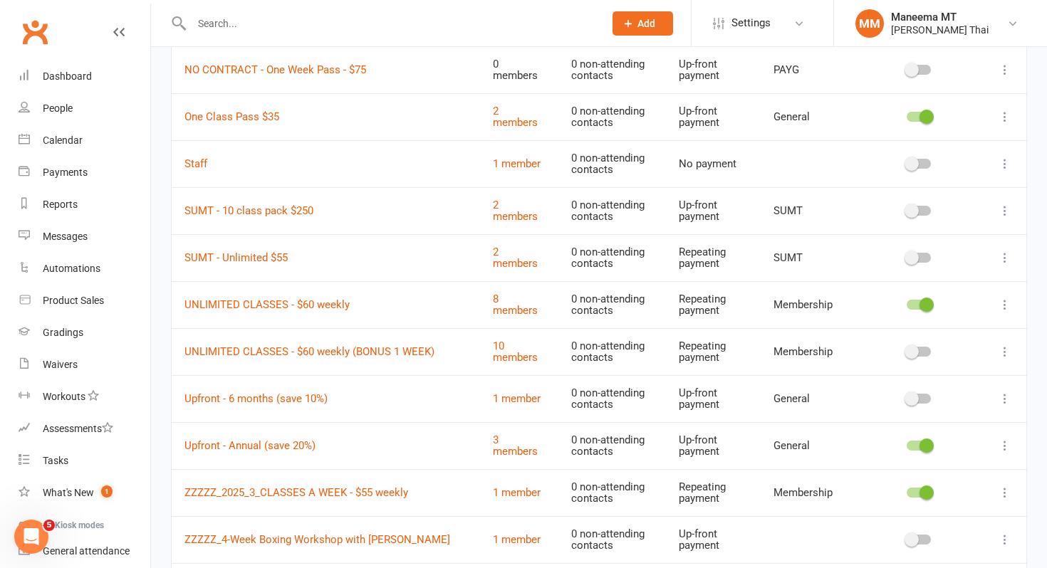
click at [921, 501] on td at bounding box center [919, 492] width 130 height 47
click at [921, 493] on span at bounding box center [927, 493] width 14 height 14
click at [907, 491] on input "checkbox" at bounding box center [907, 491] width 0 height 0
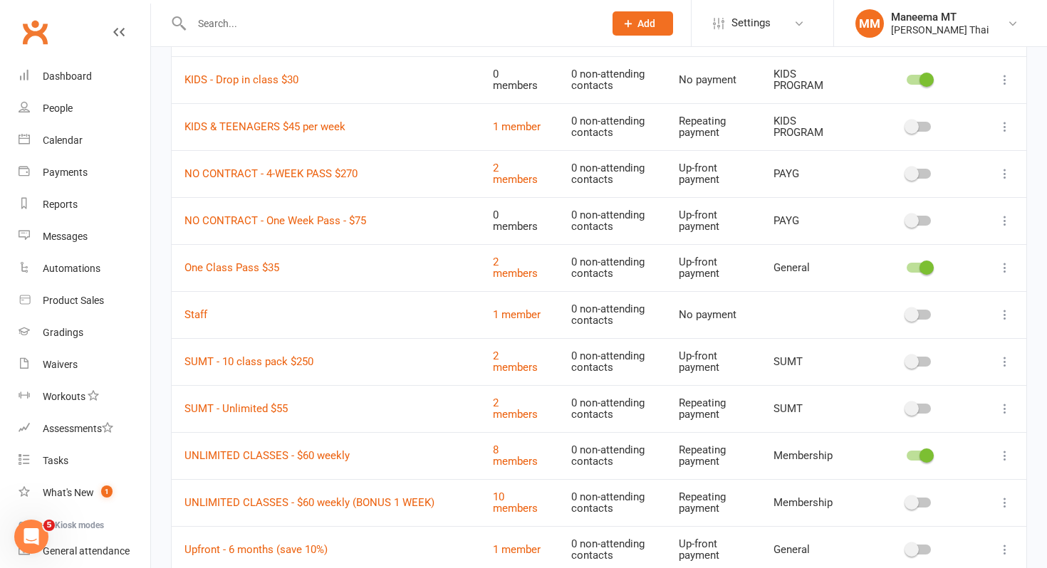
scroll to position [0, 0]
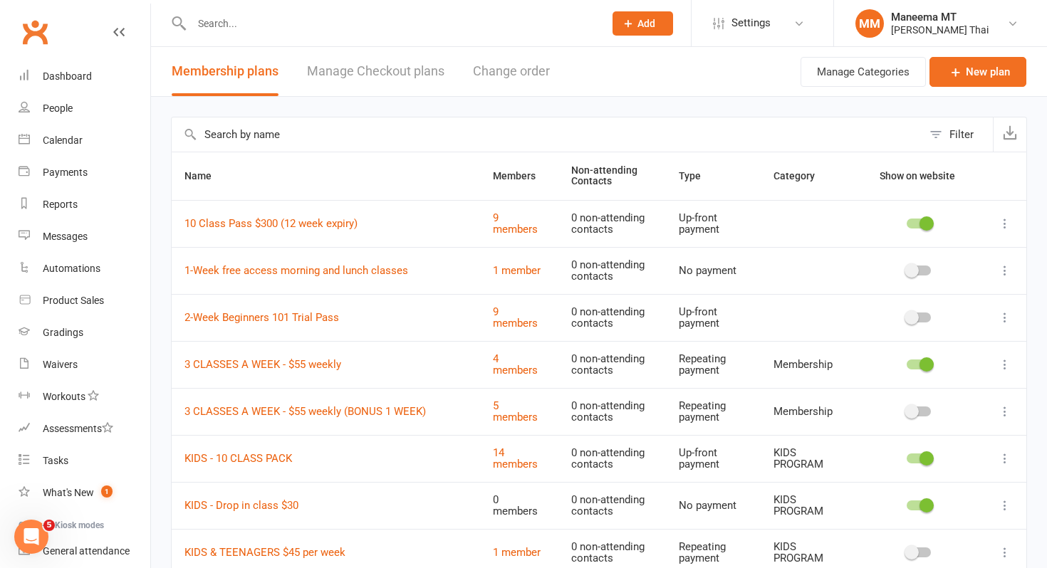
click at [536, 82] on button "Change order" at bounding box center [511, 71] width 77 height 49
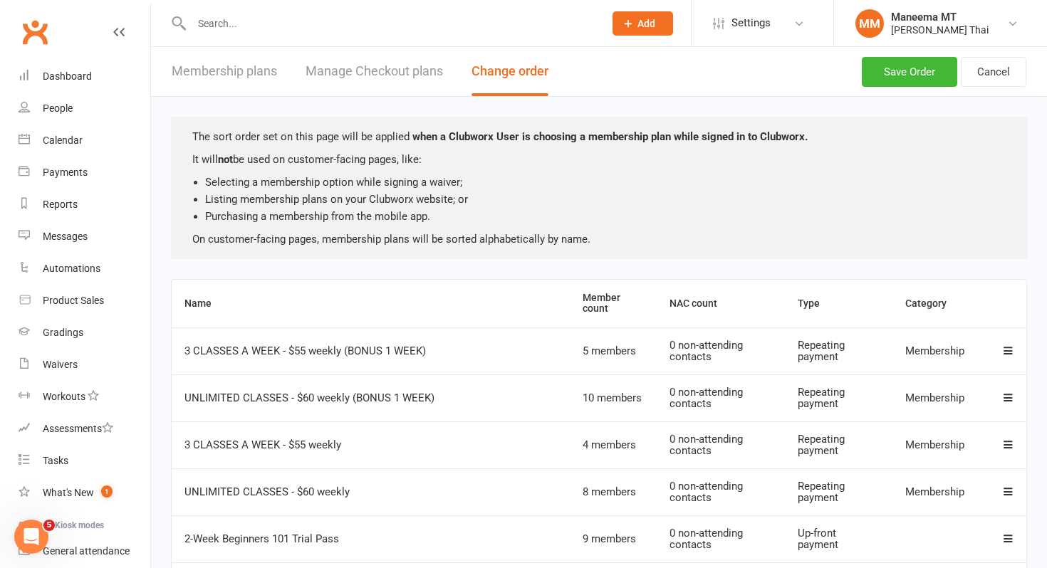
click at [219, 69] on button "Membership plans" at bounding box center [224, 71] width 105 height 49
select select "100"
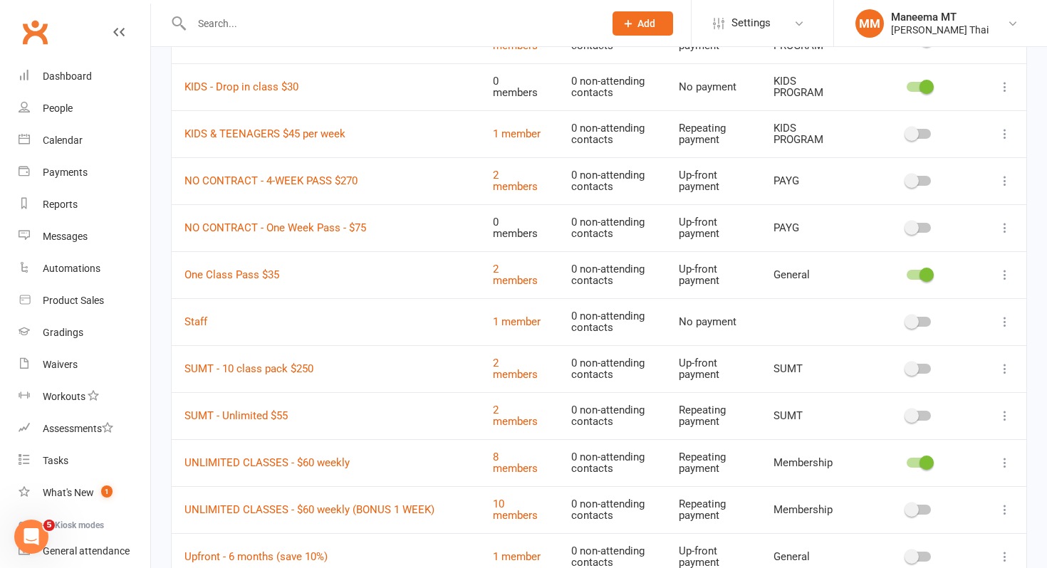
scroll to position [460, 0]
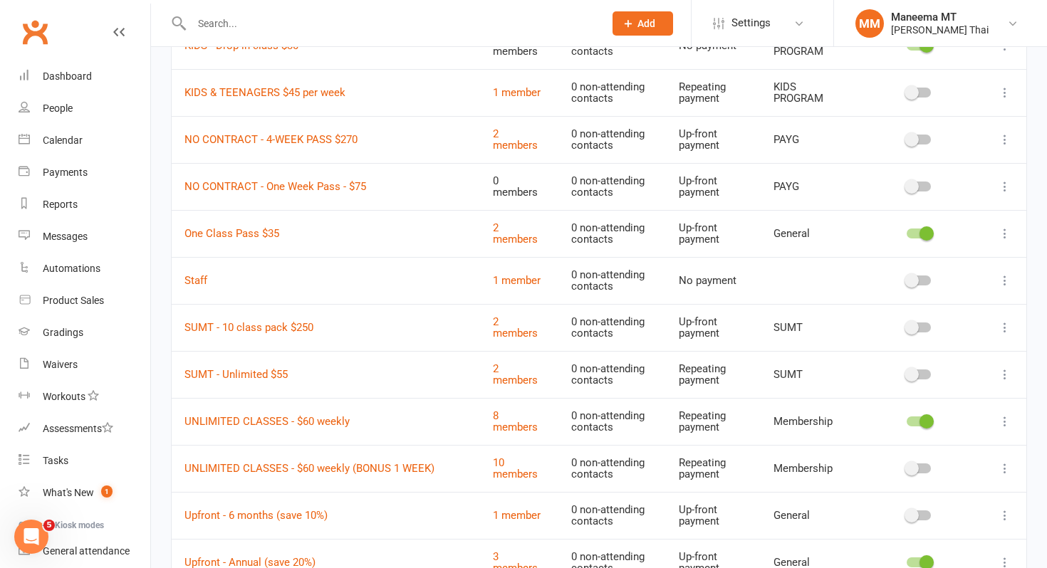
click at [997, 375] on button at bounding box center [1005, 374] width 17 height 17
click at [968, 395] on link "Edit" at bounding box center [942, 402] width 141 height 28
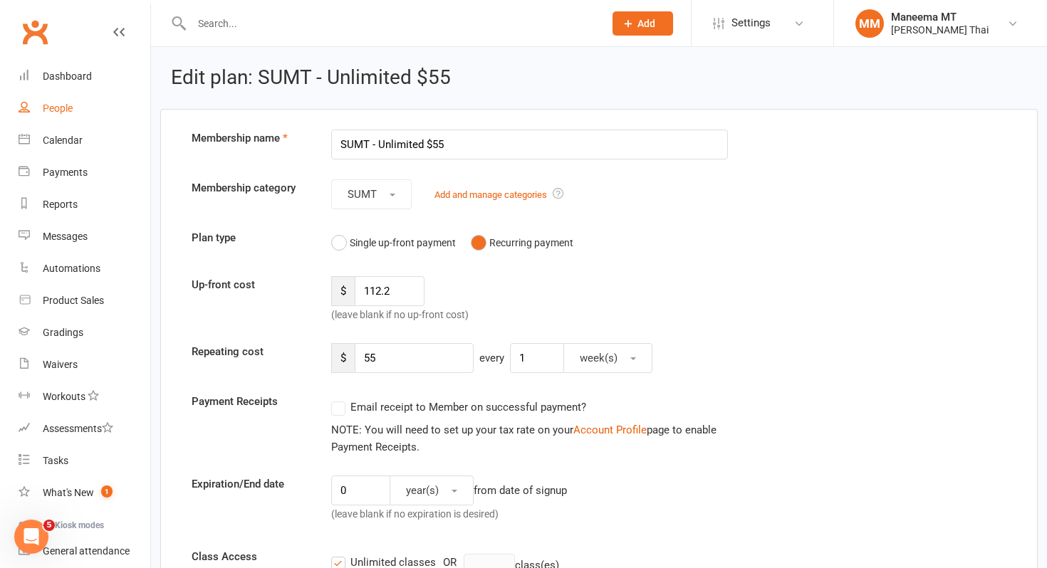
click at [66, 119] on link "People" at bounding box center [85, 109] width 132 height 32
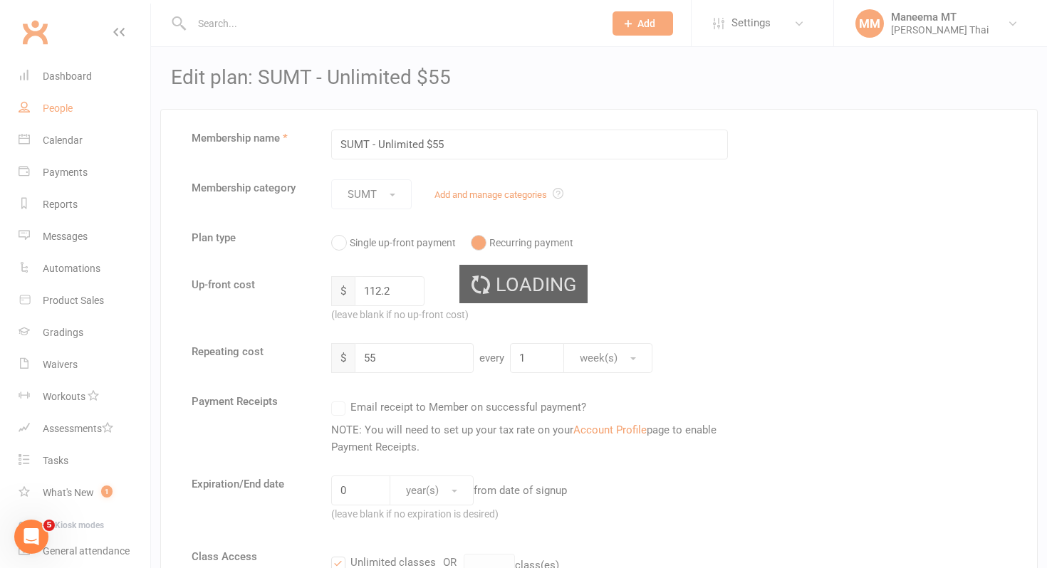
select select "100"
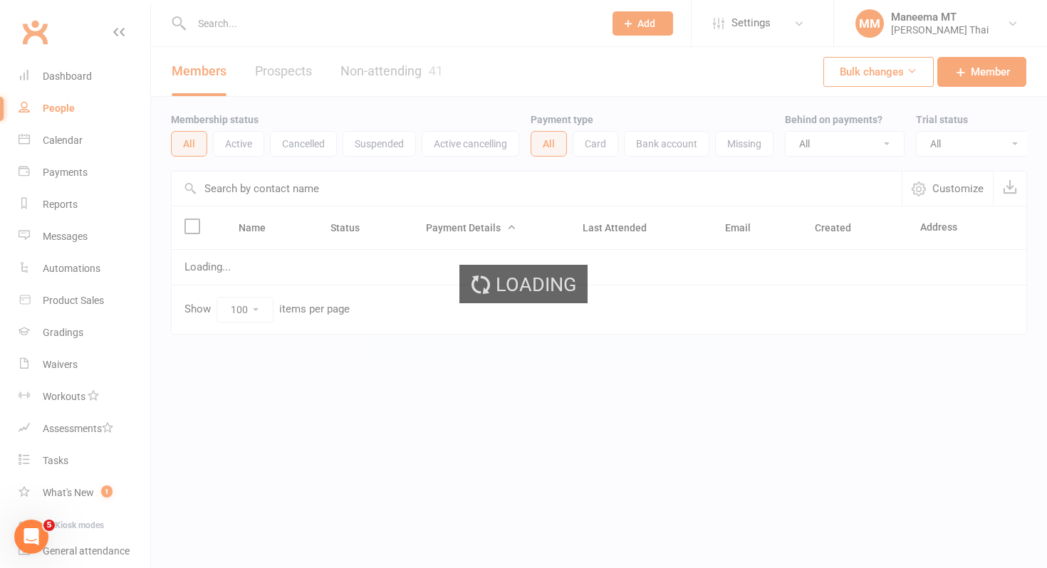
click at [66, 83] on div "Loading" at bounding box center [523, 284] width 1047 height 568
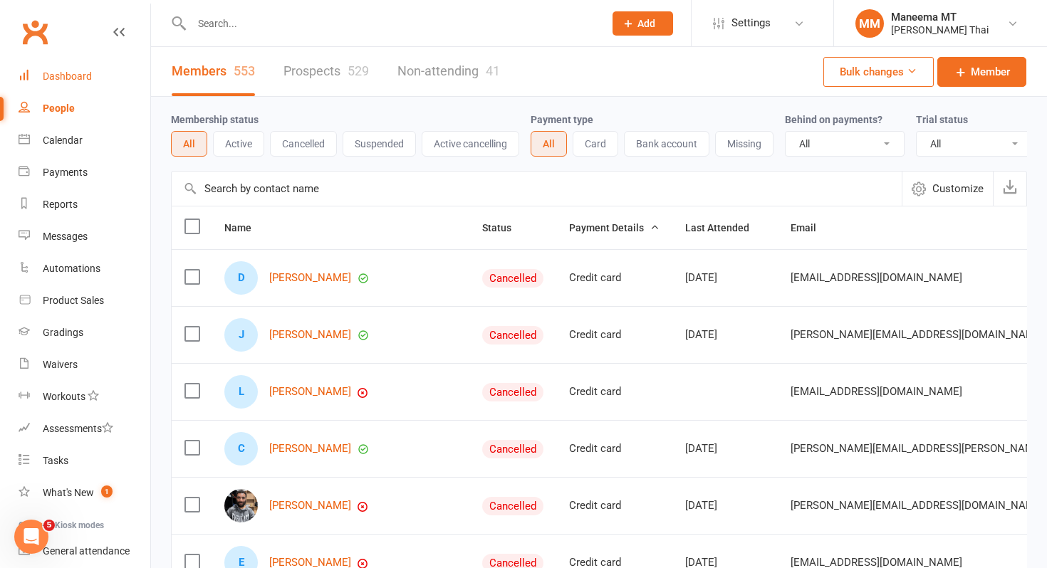
click at [66, 83] on link "Dashboard" at bounding box center [85, 77] width 132 height 32
